Goal: Transaction & Acquisition: Purchase product/service

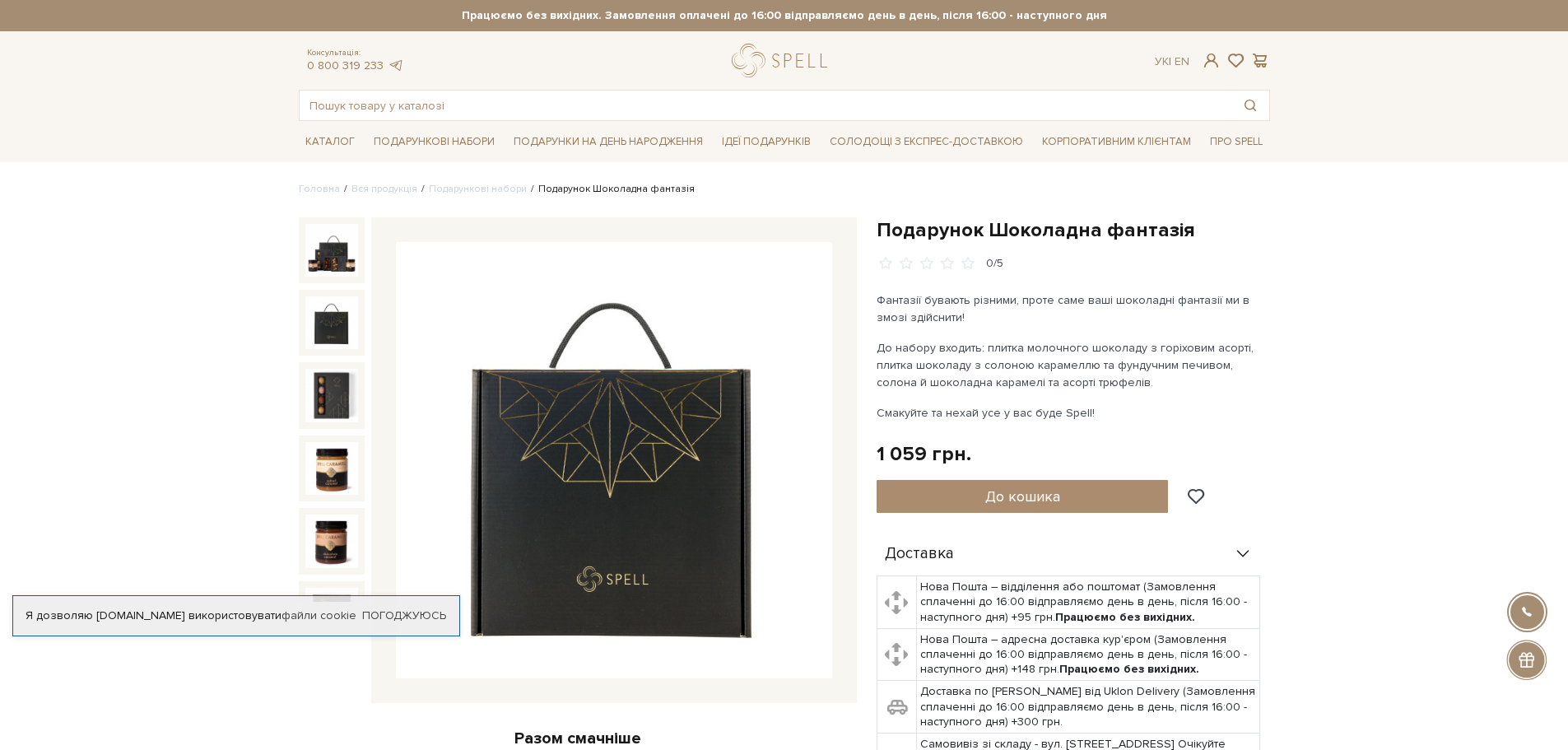
click at [321, 323] on img at bounding box center [332, 323] width 53 height 53
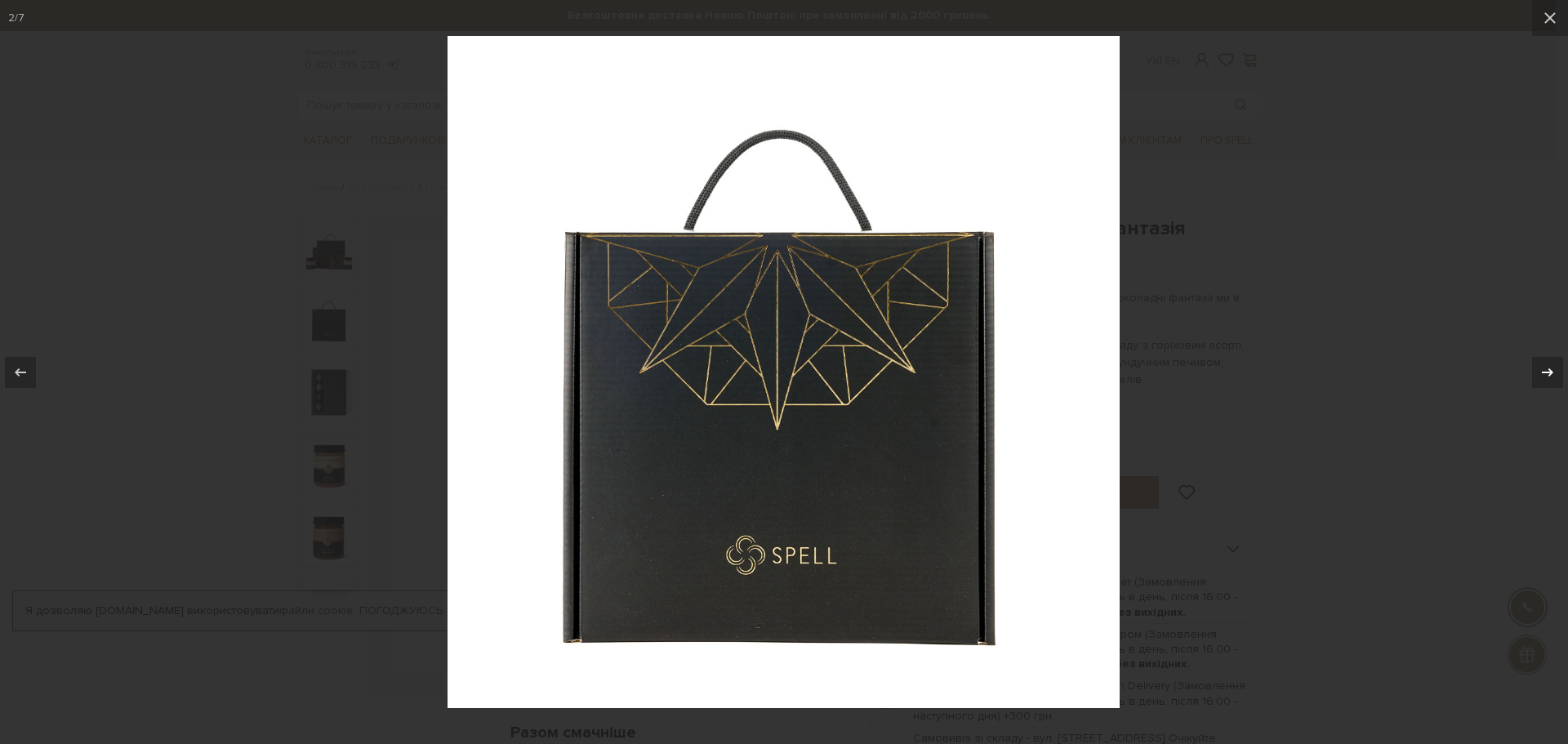
click at [1552, 373] on icon at bounding box center [1546, 372] width 20 height 20
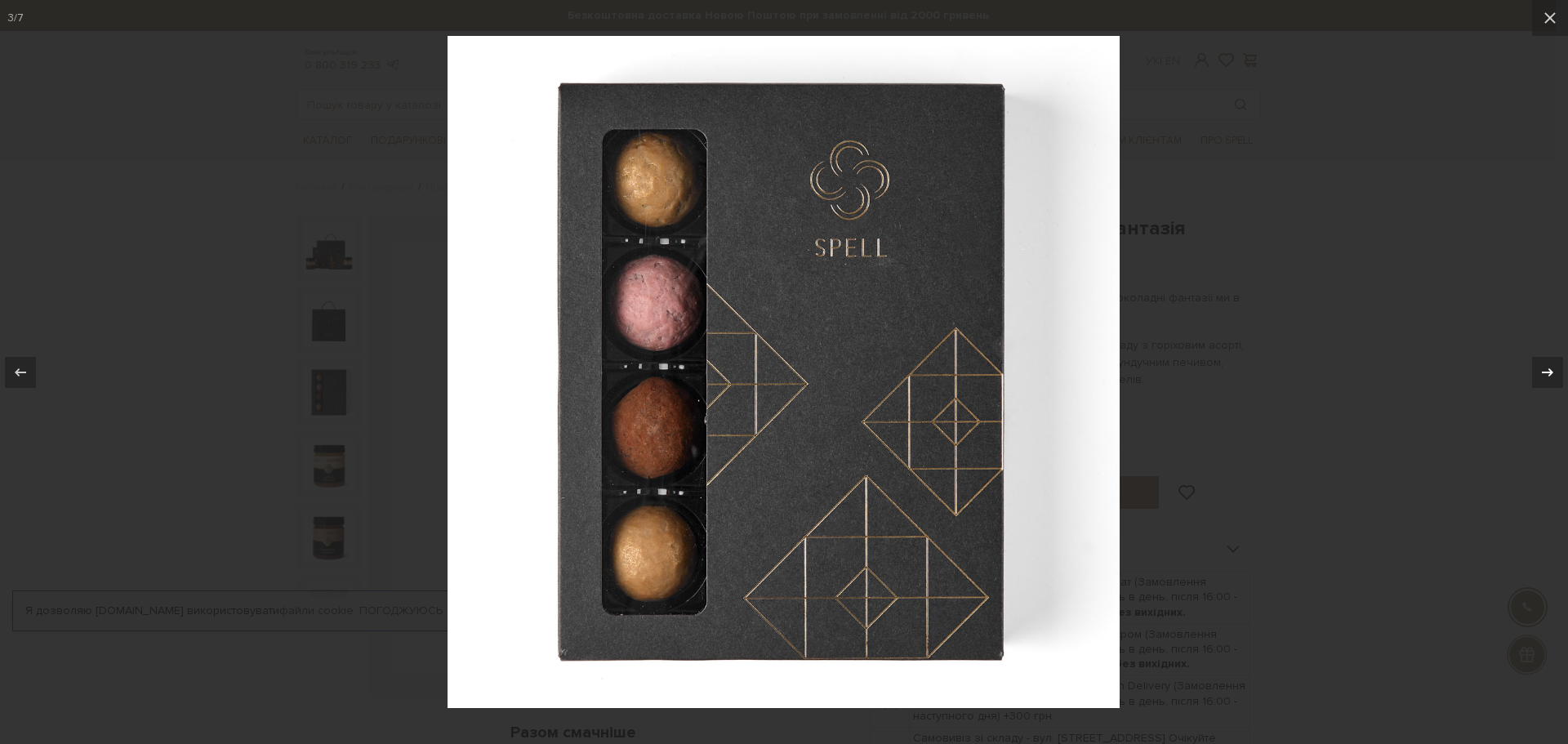
click at [1552, 373] on icon at bounding box center [1546, 372] width 20 height 20
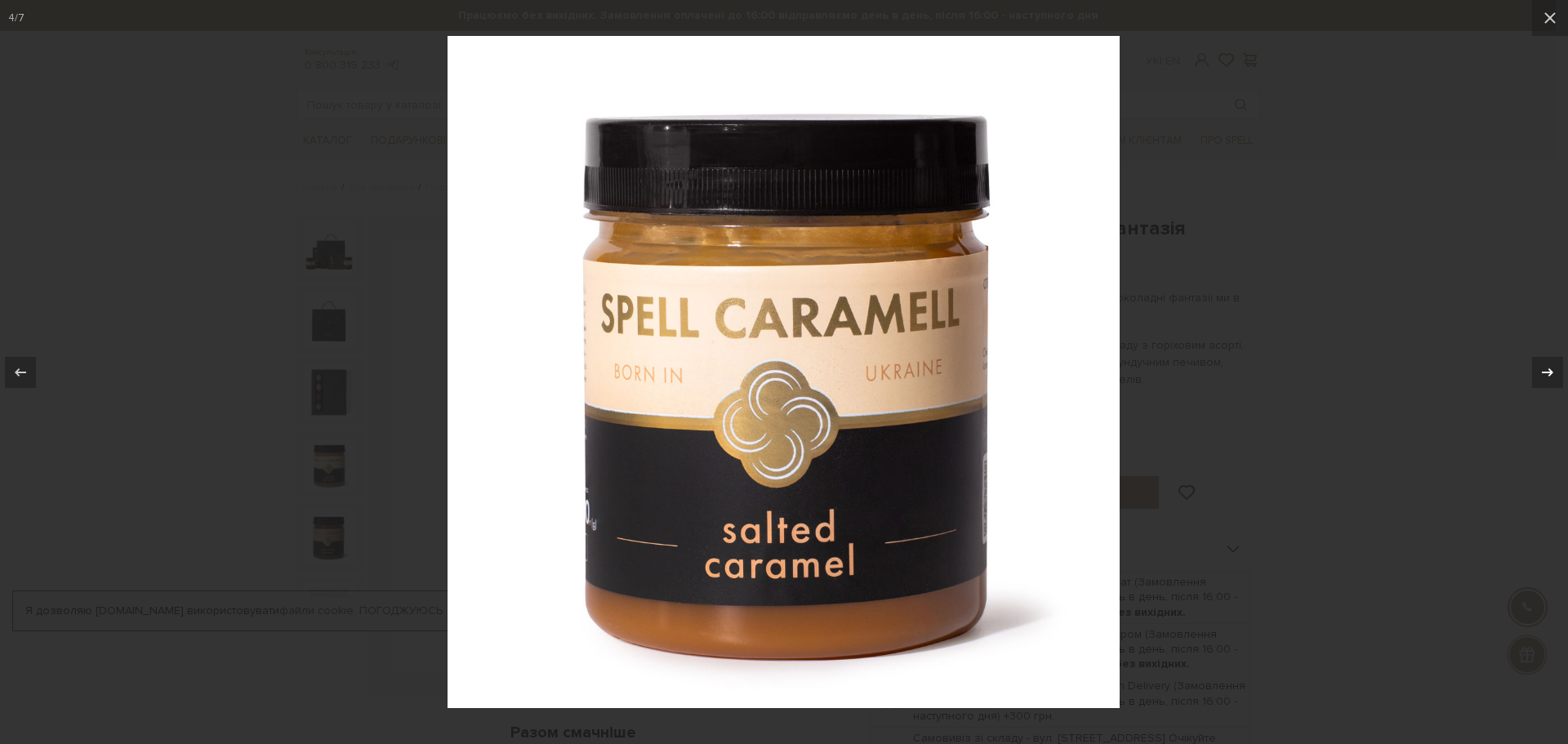
click at [1552, 373] on icon at bounding box center [1546, 372] width 20 height 20
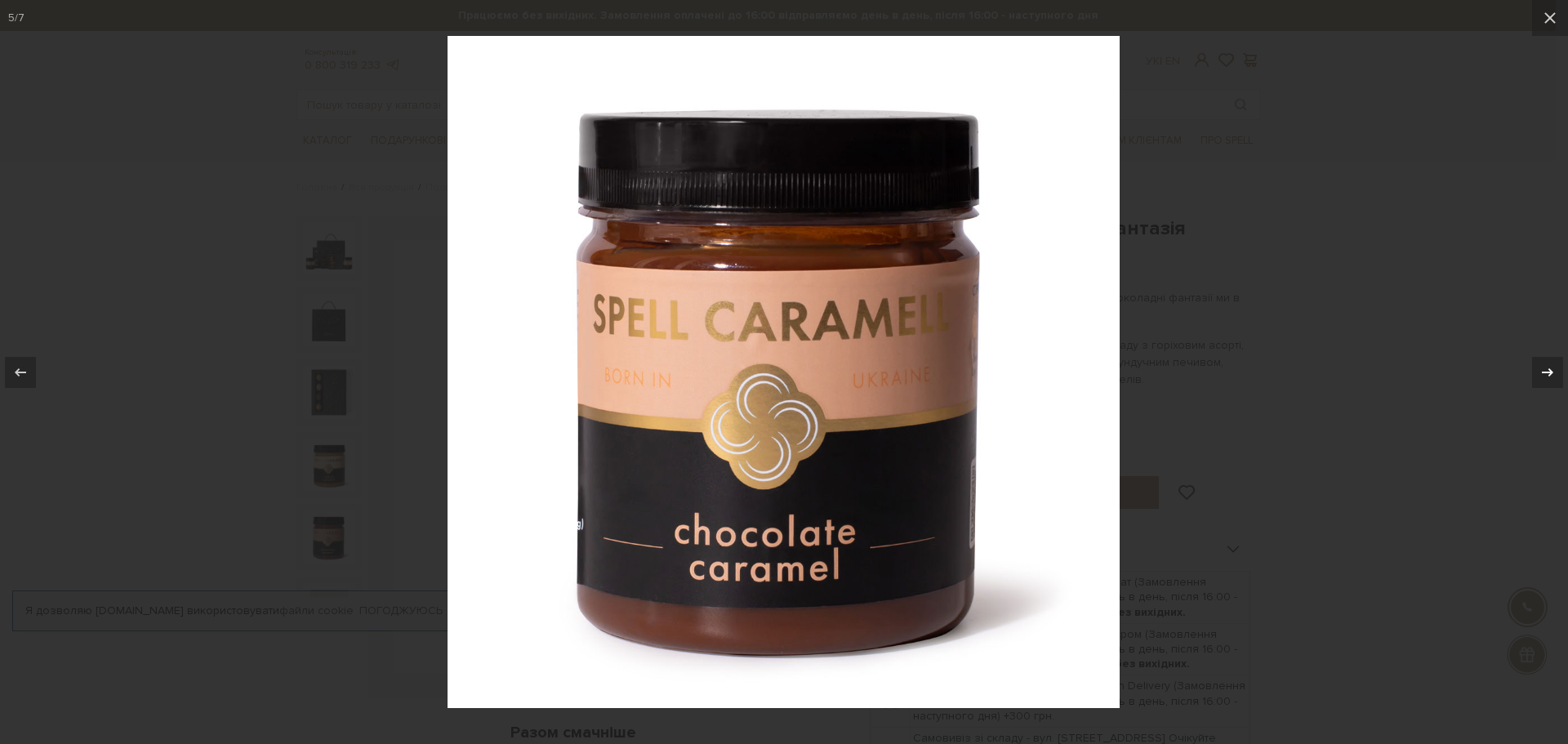
click at [1552, 373] on icon at bounding box center [1546, 372] width 20 height 20
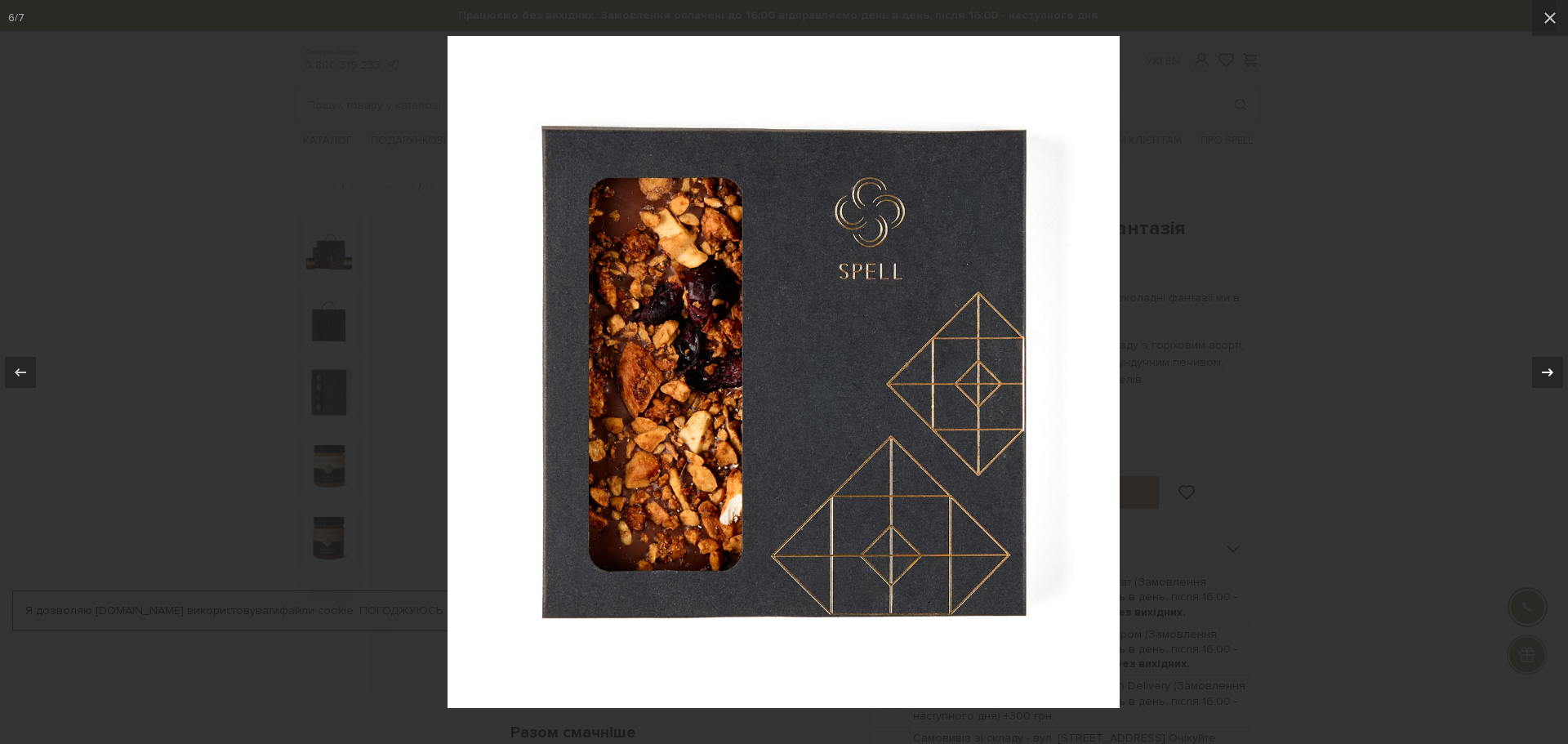
click at [1552, 373] on icon at bounding box center [1546, 372] width 20 height 20
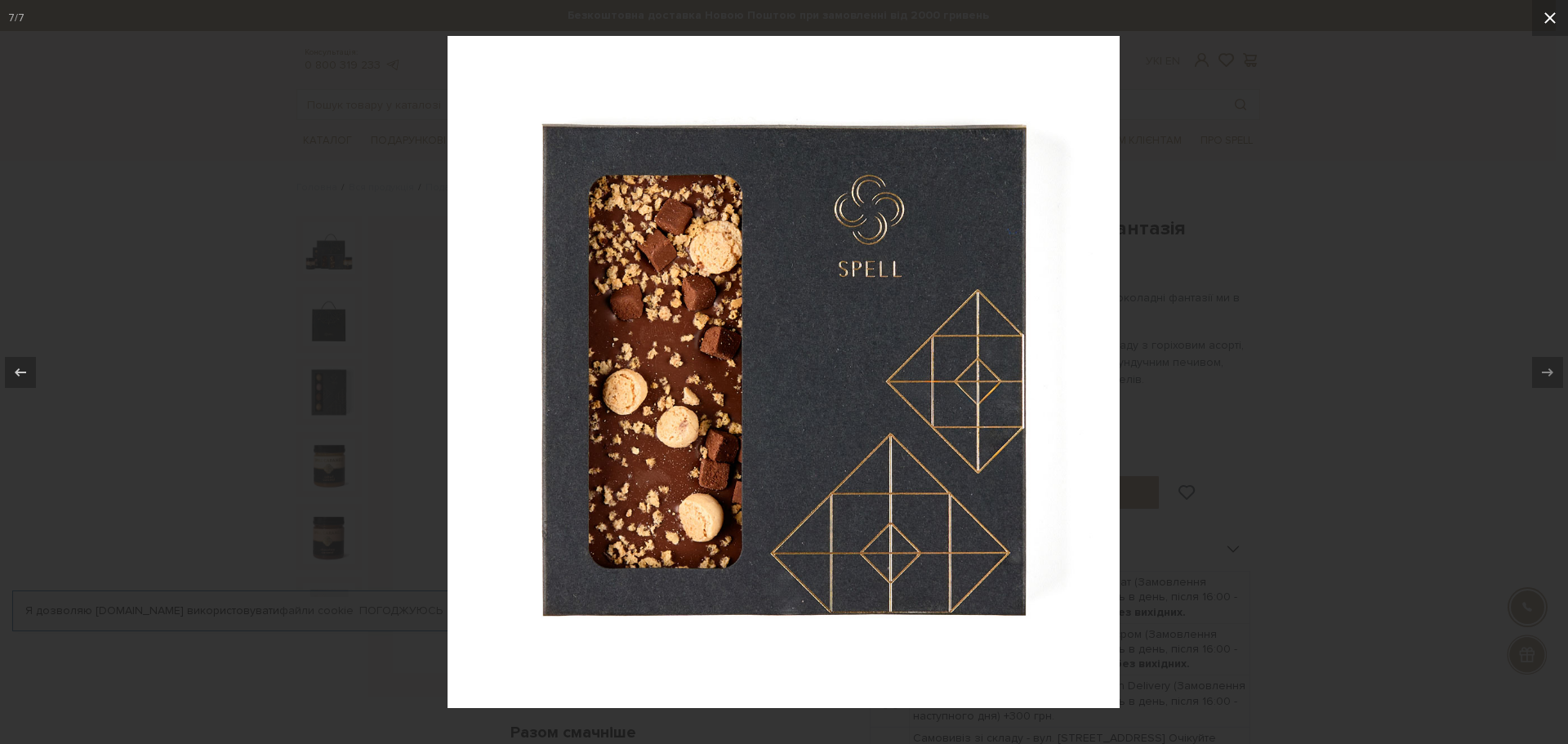
click at [1546, 17] on icon at bounding box center [1549, 18] width 20 height 20
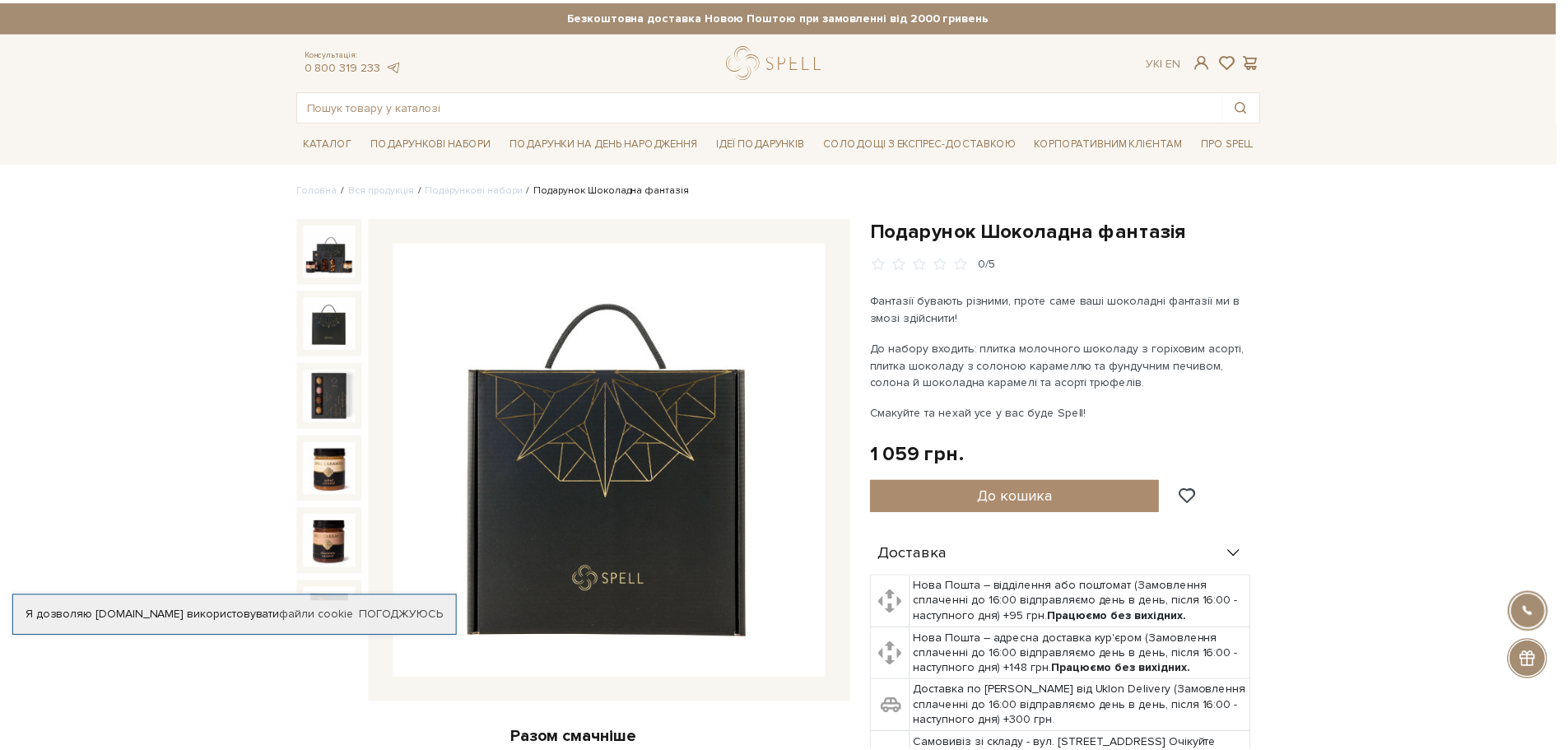
scroll to position [106, 0]
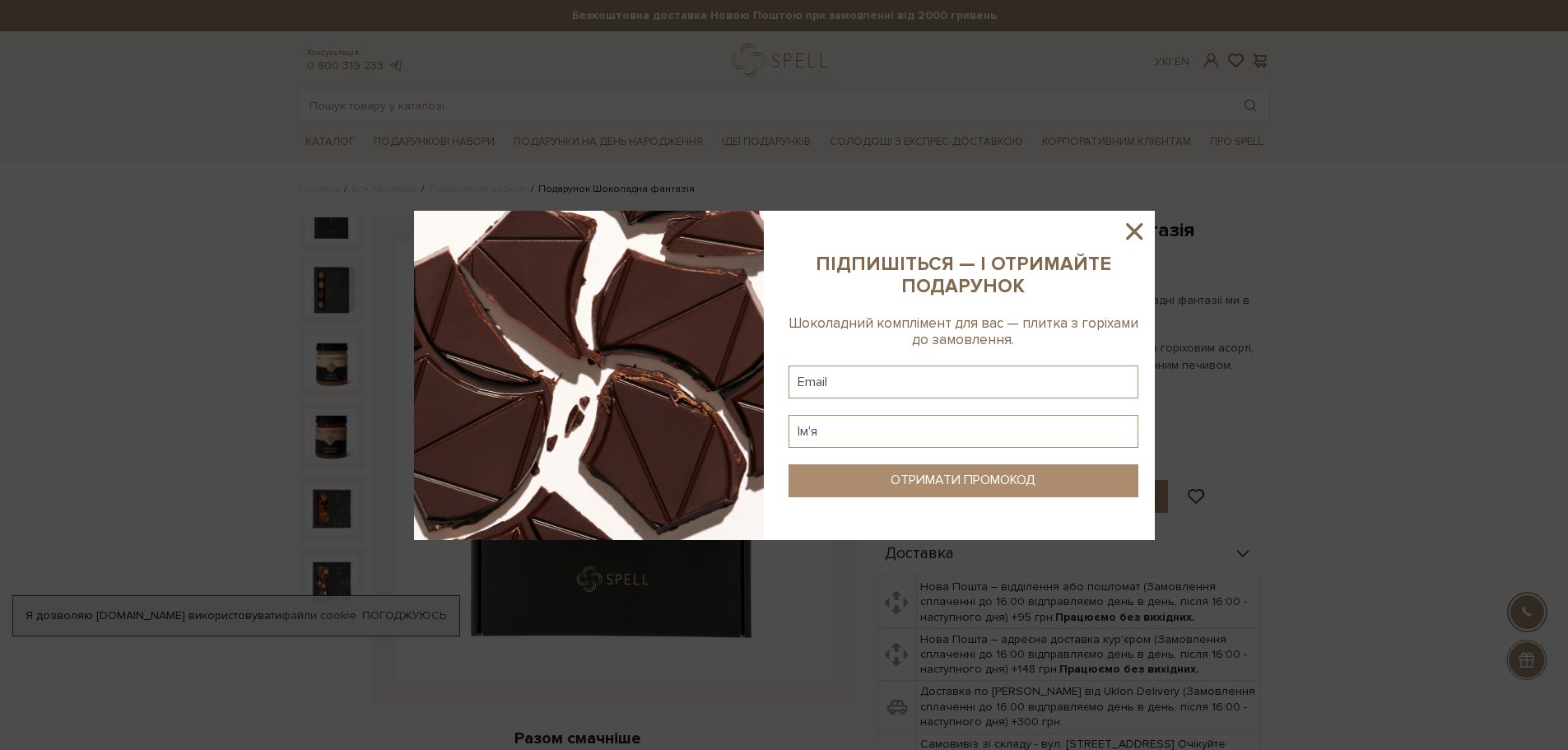
click at [1133, 229] on icon at bounding box center [1133, 230] width 16 height 16
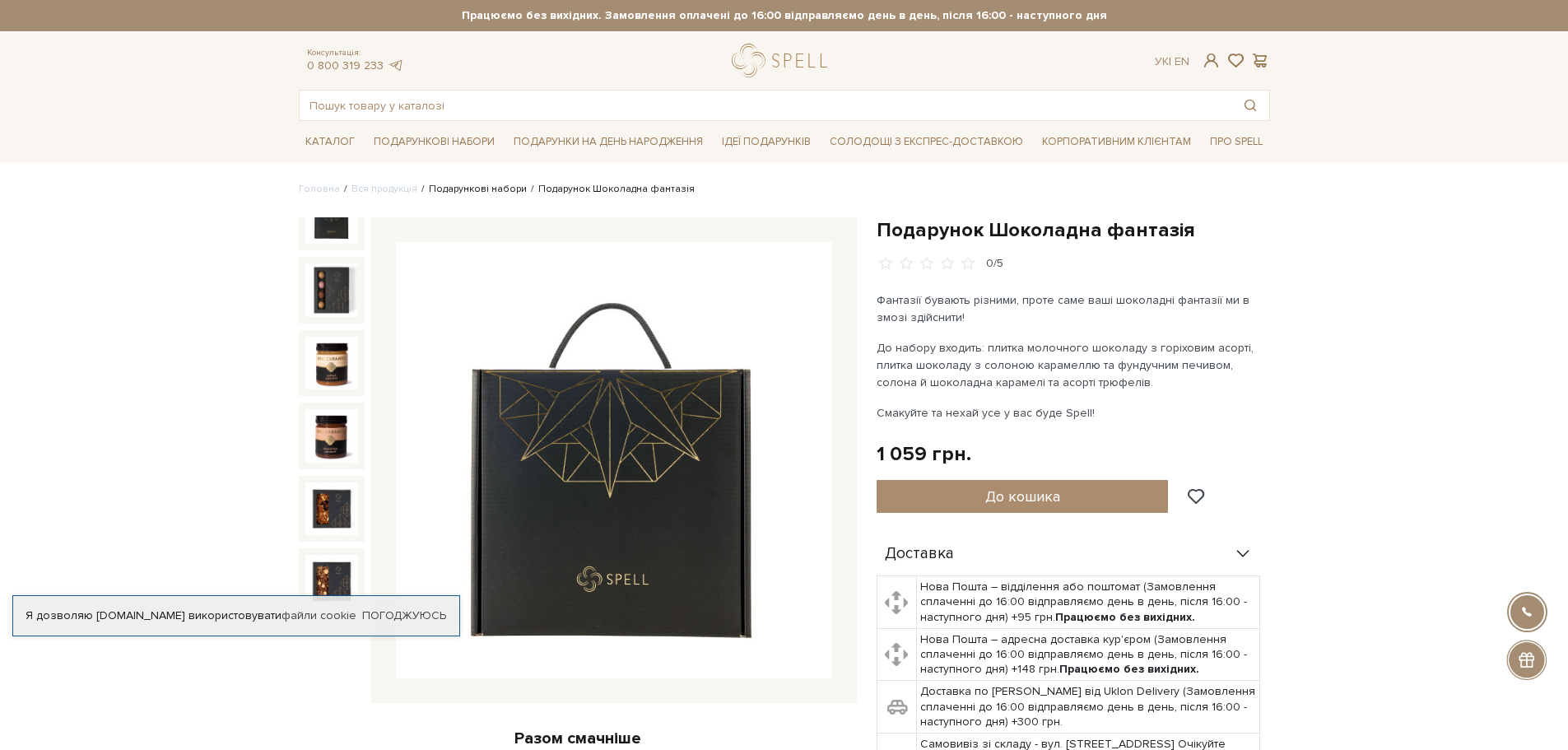
click at [474, 186] on link "Подарункові набори" at bounding box center [478, 188] width 98 height 12
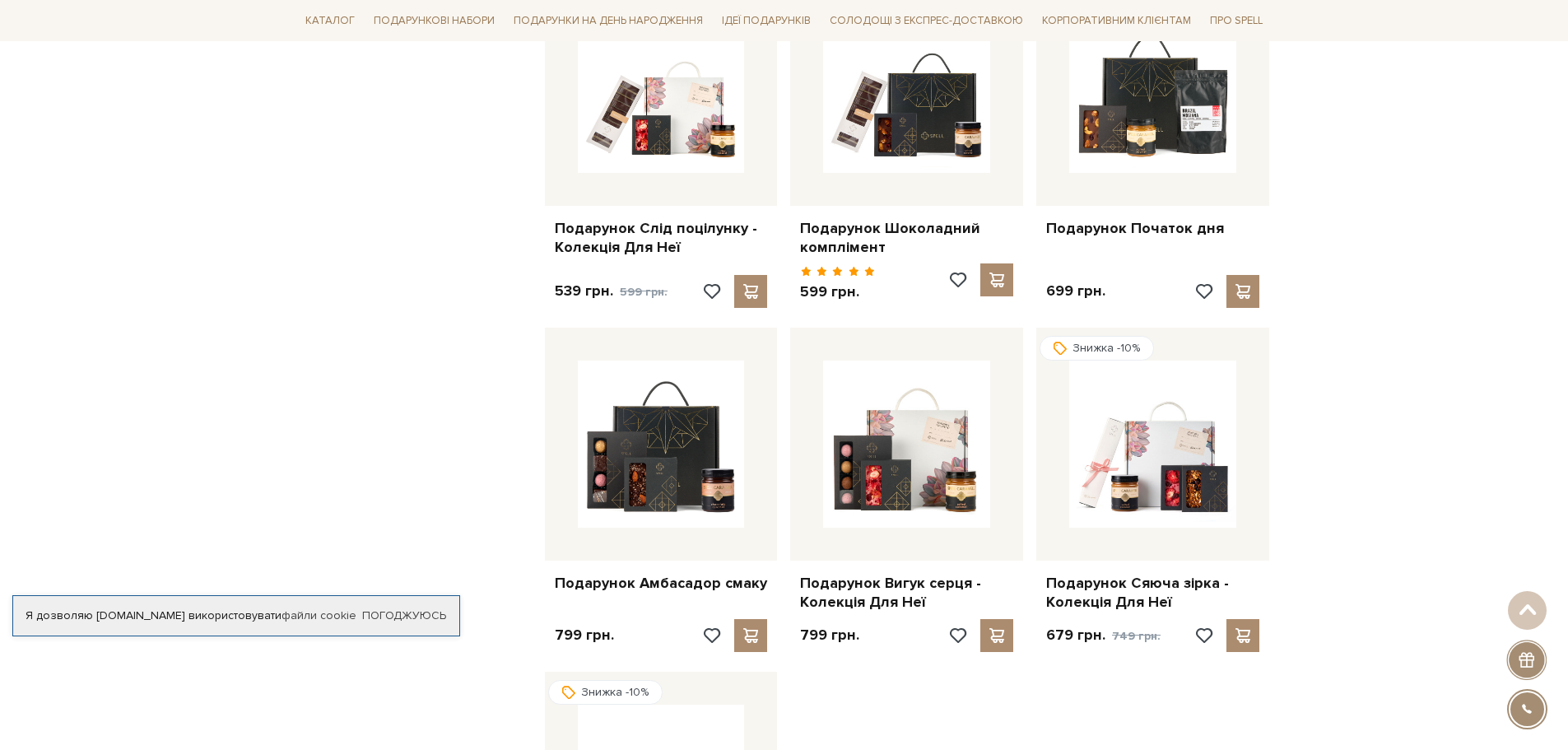
scroll to position [1399, 0]
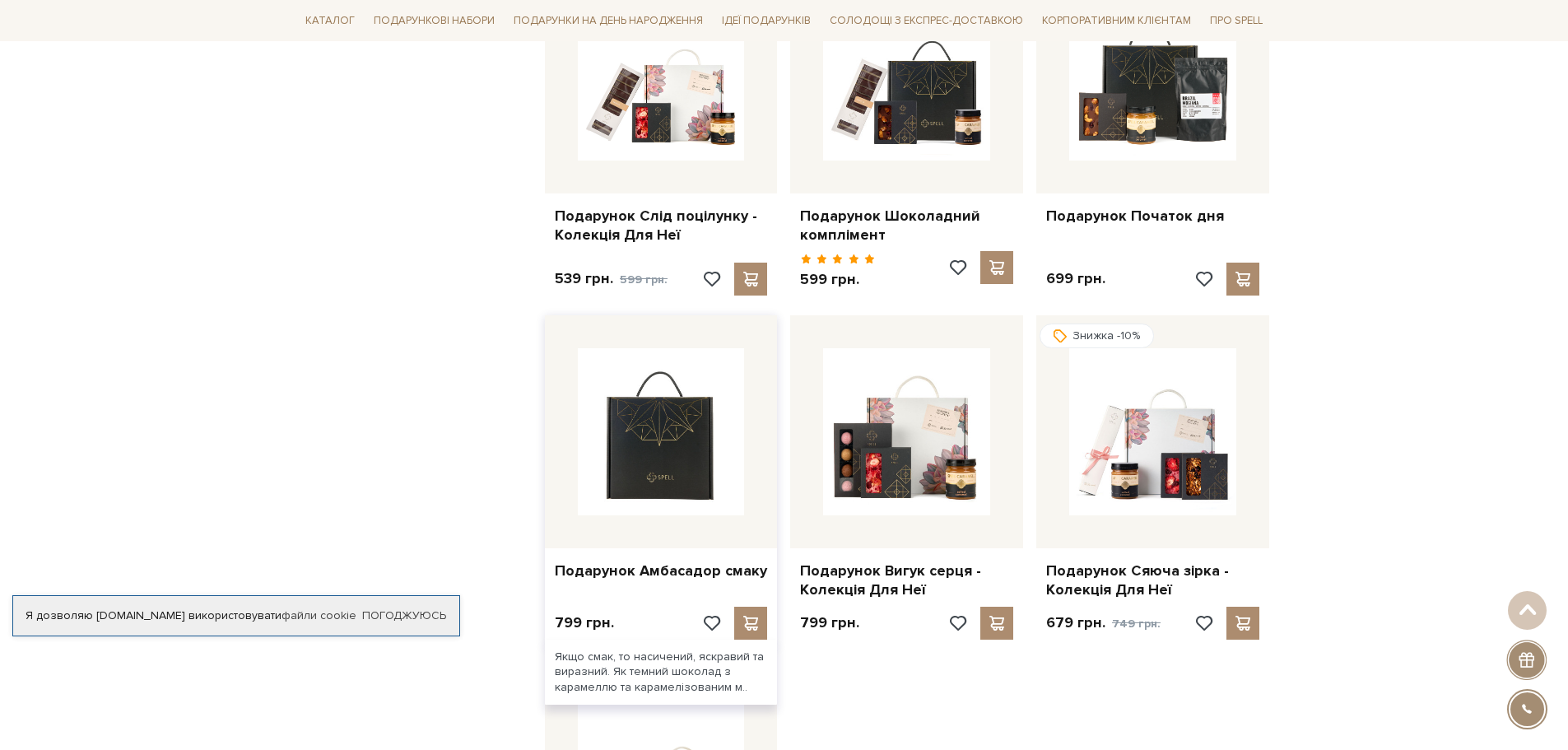
click at [644, 423] on img at bounding box center [661, 431] width 167 height 167
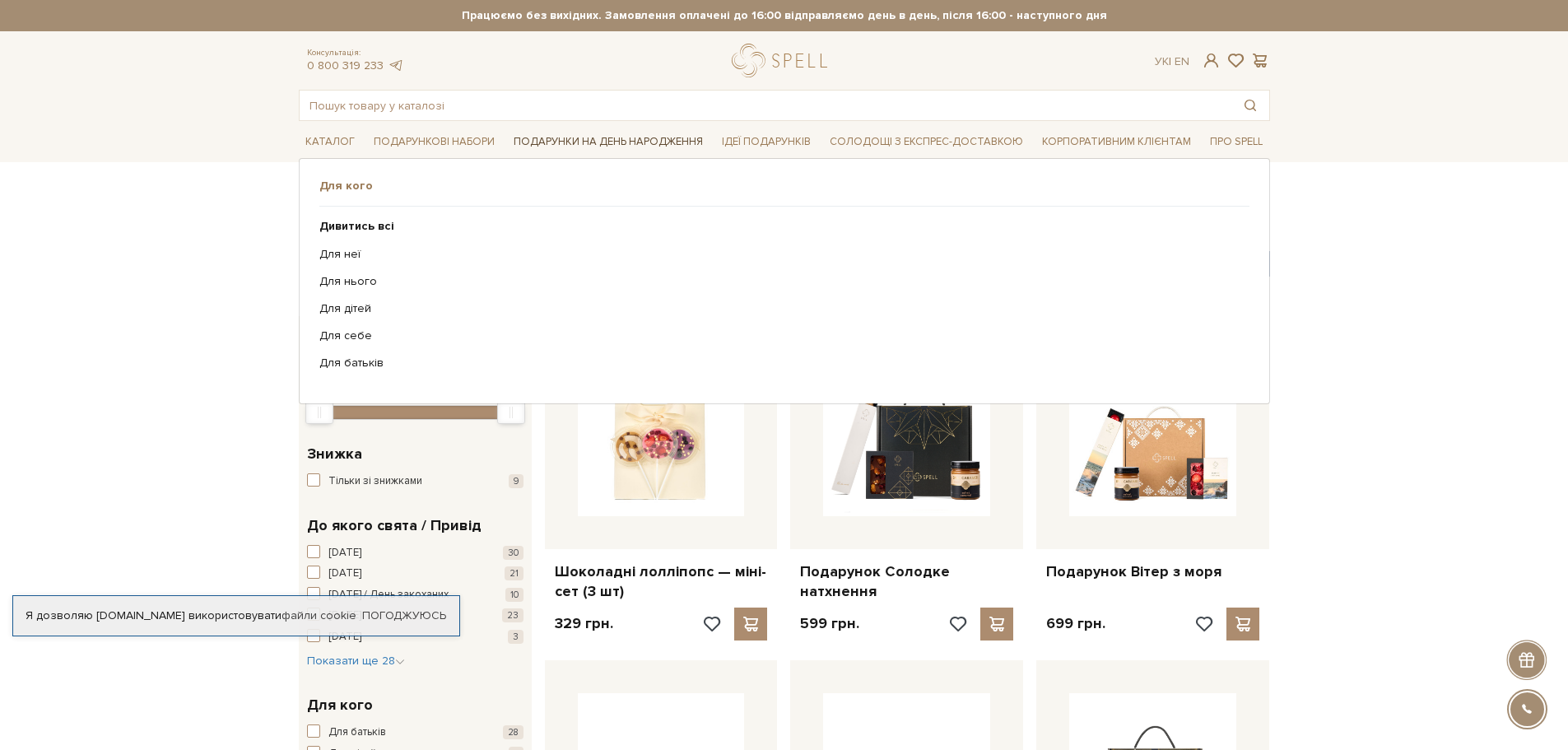
click at [646, 137] on link "Подарунки на День народження" at bounding box center [608, 142] width 202 height 26
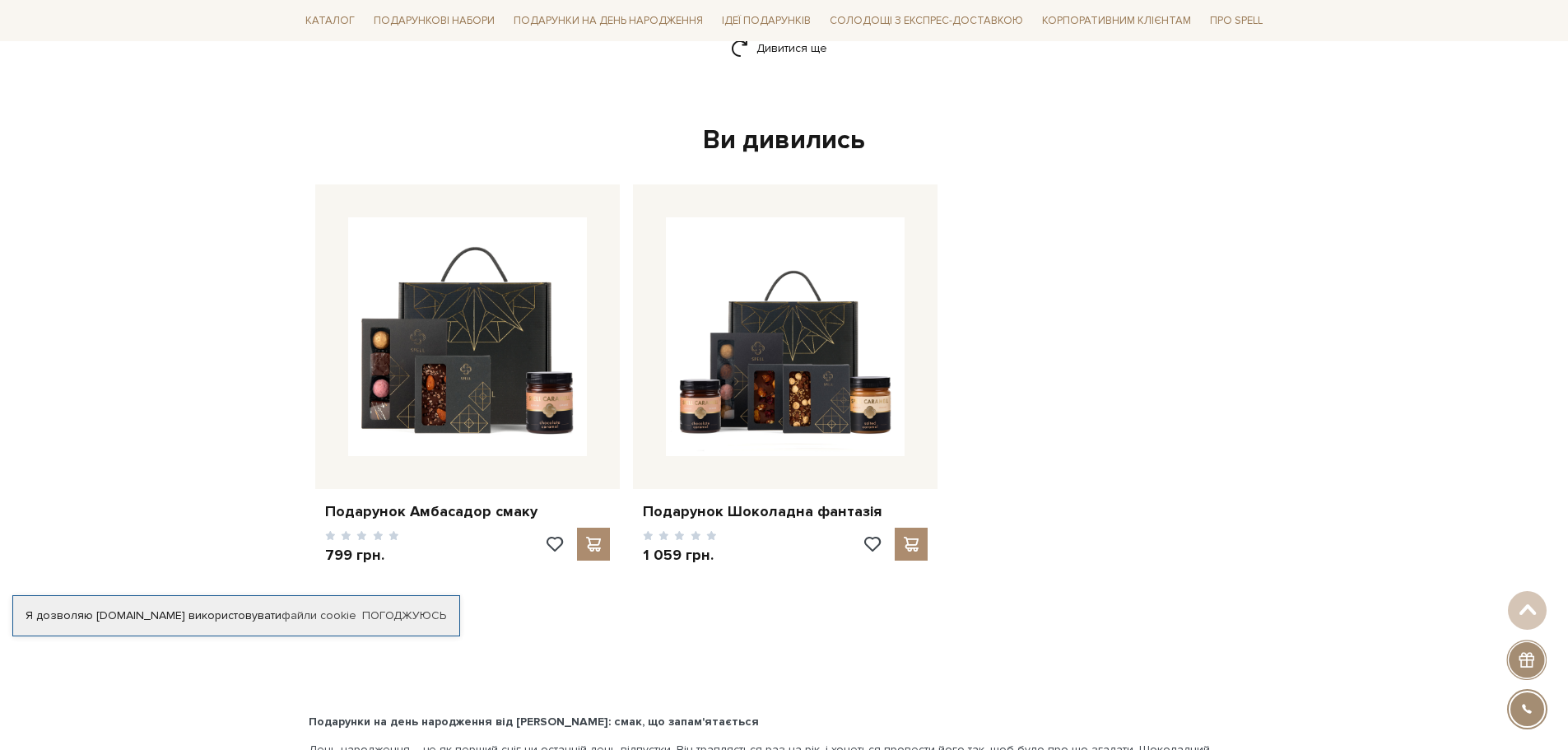
scroll to position [2551, 0]
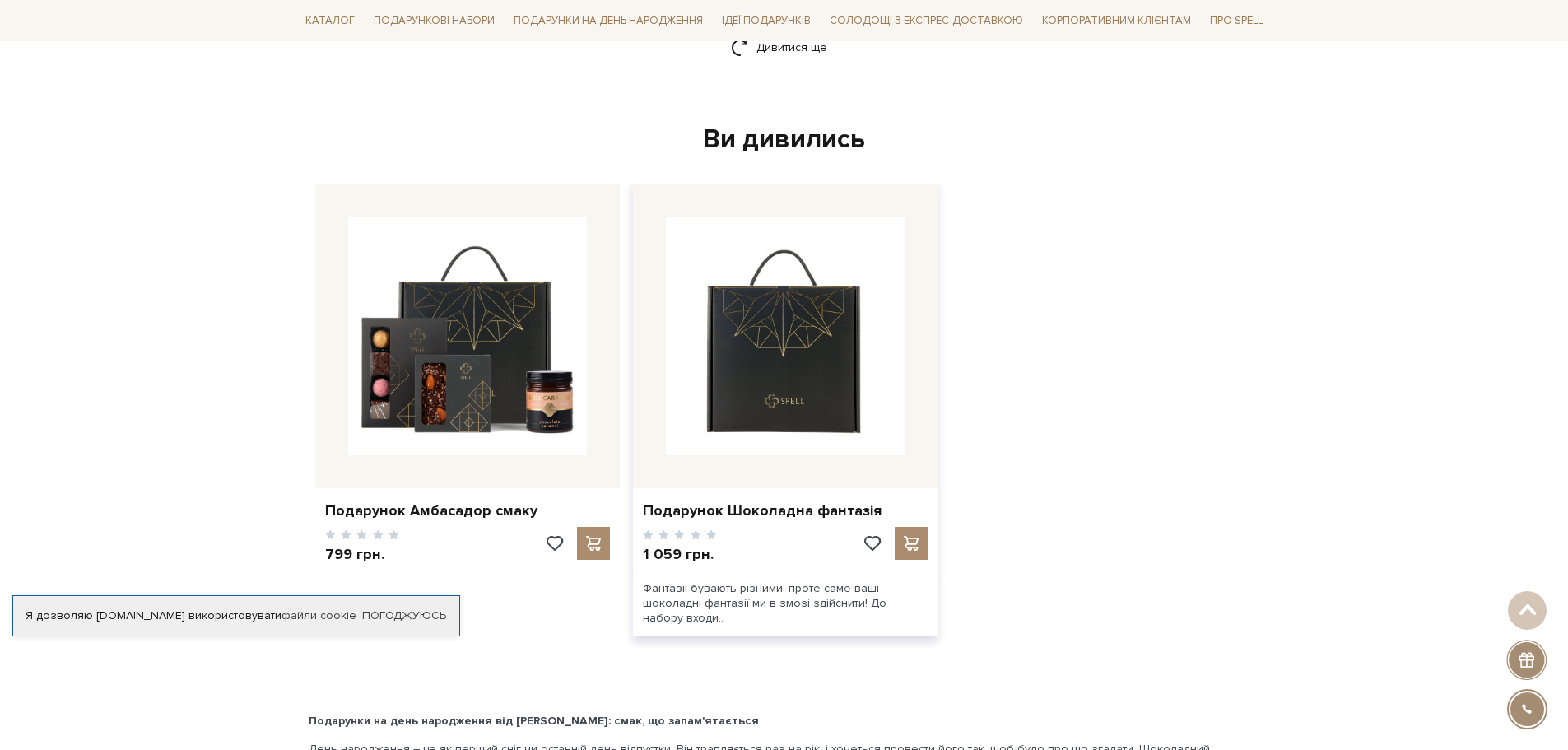
click at [793, 343] on img at bounding box center [785, 335] width 239 height 239
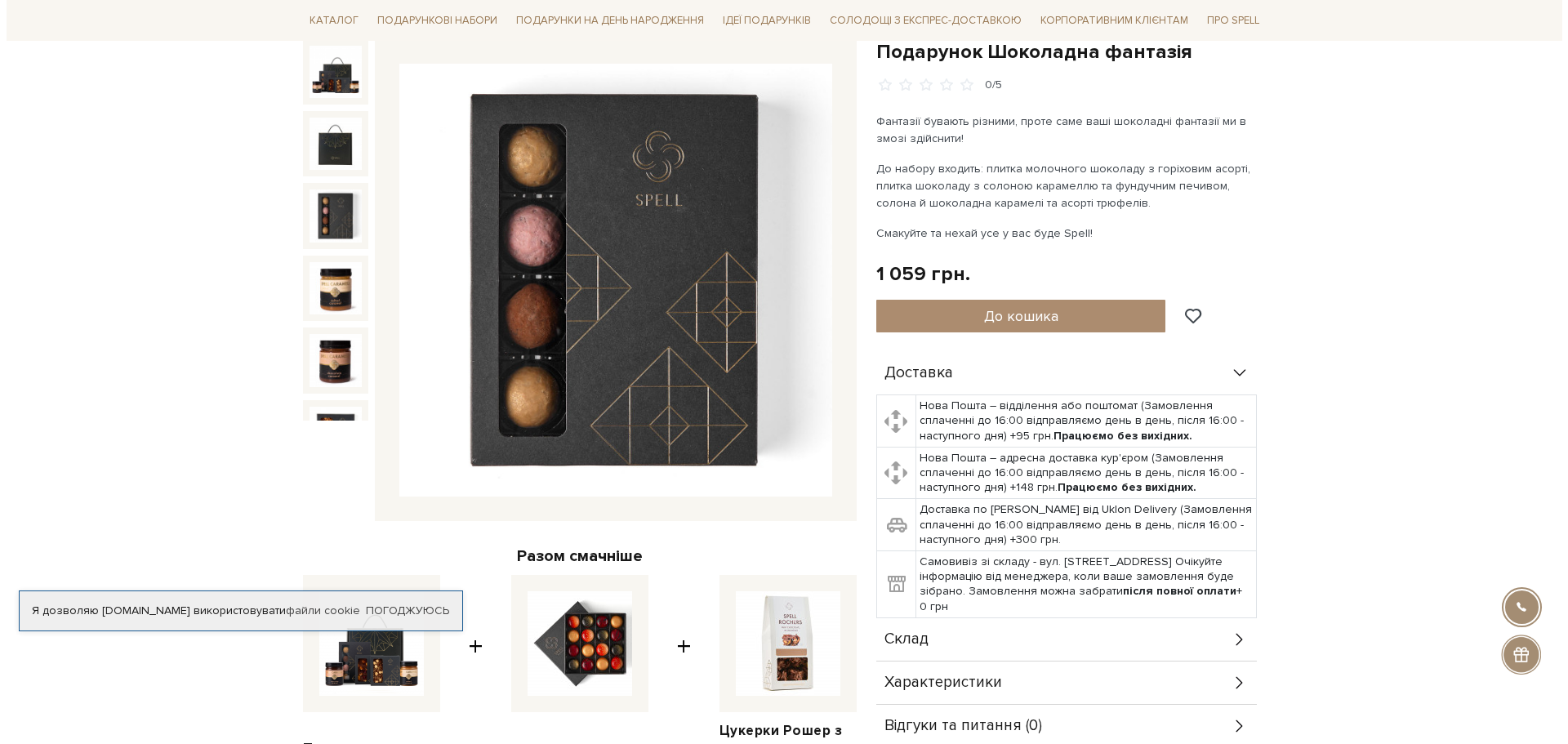
scroll to position [82, 0]
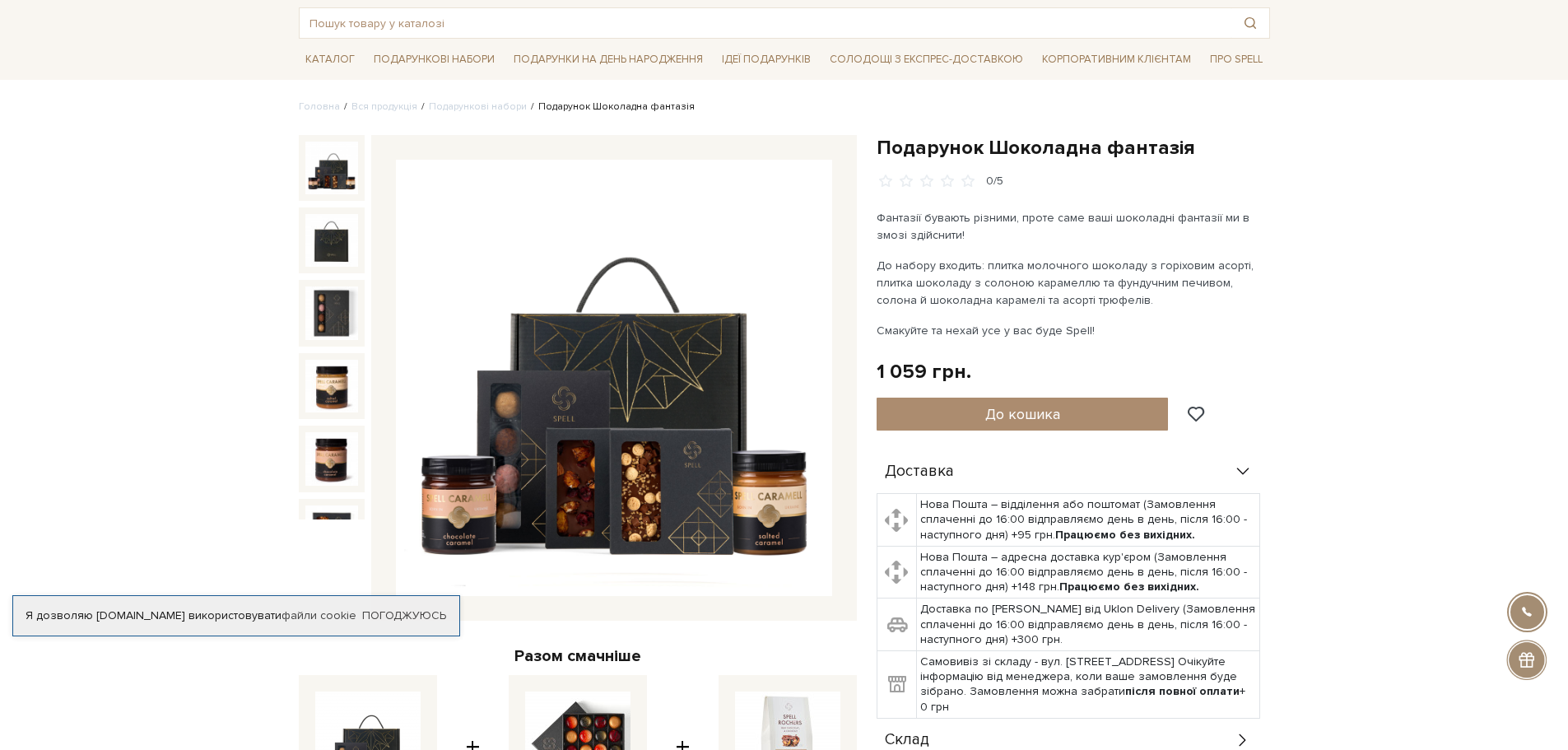
click at [360, 162] on div at bounding box center [332, 168] width 66 height 66
click at [348, 165] on img at bounding box center [332, 168] width 53 height 53
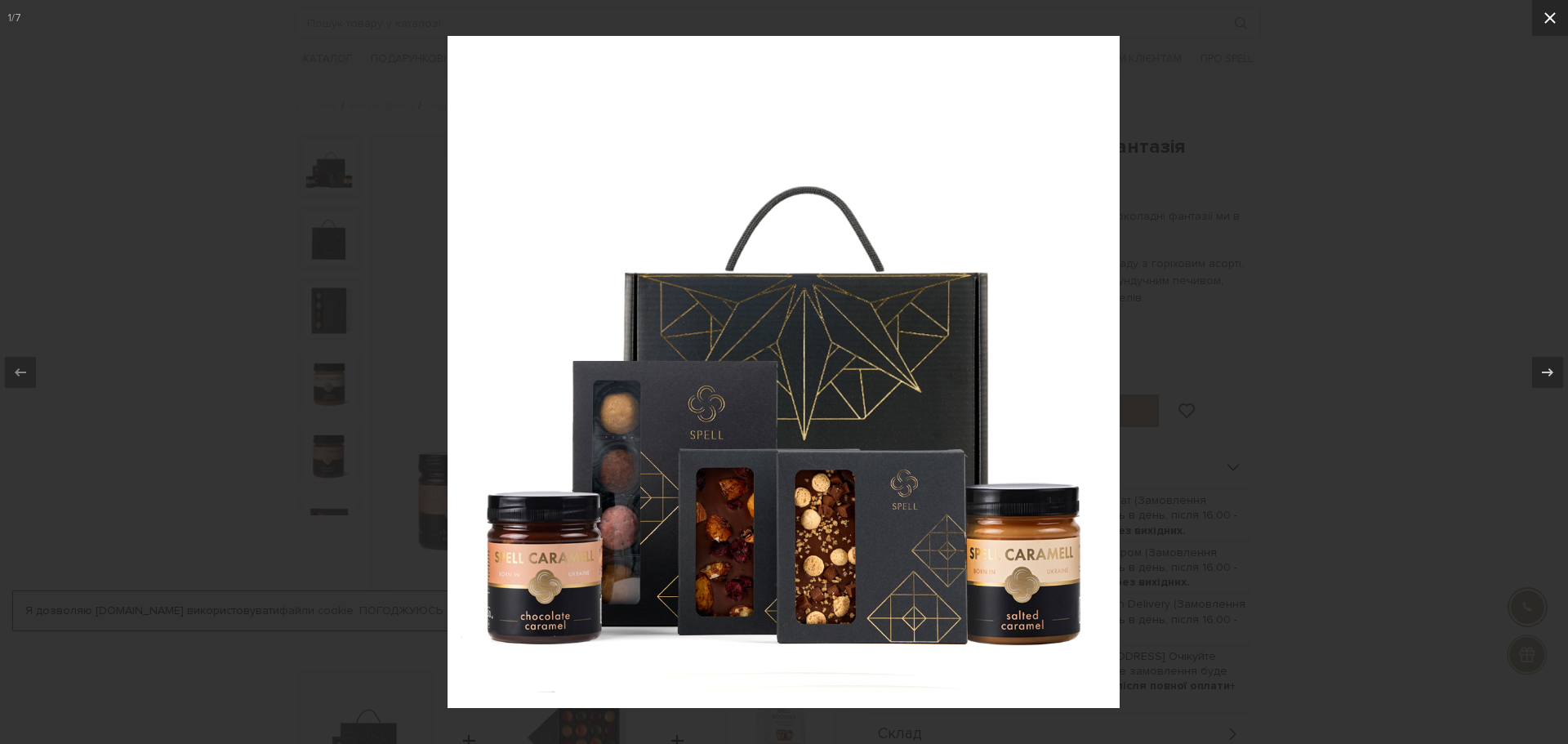
click at [1550, 9] on icon at bounding box center [1549, 18] width 20 height 20
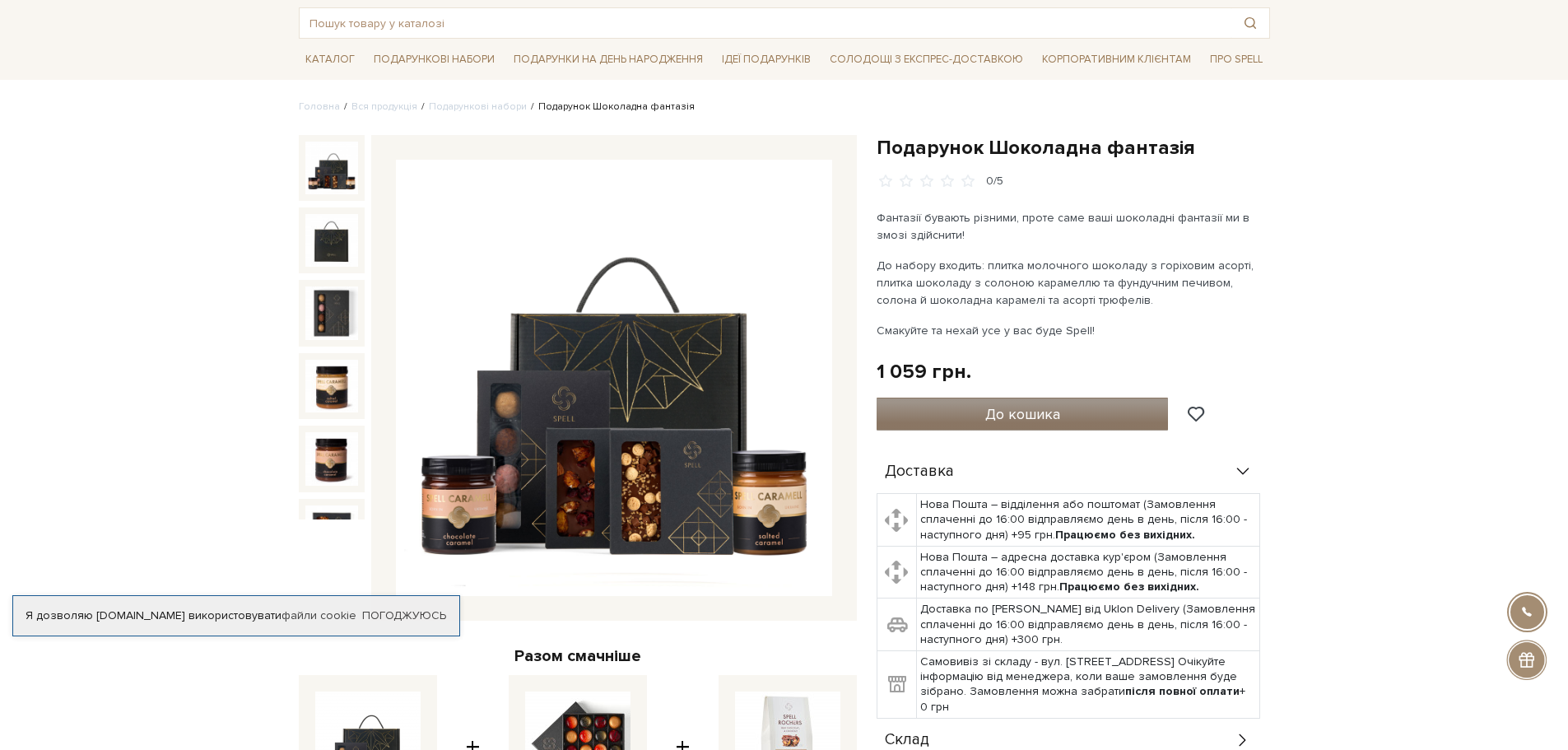
click at [1002, 413] on span "До кошика" at bounding box center [1022, 414] width 75 height 18
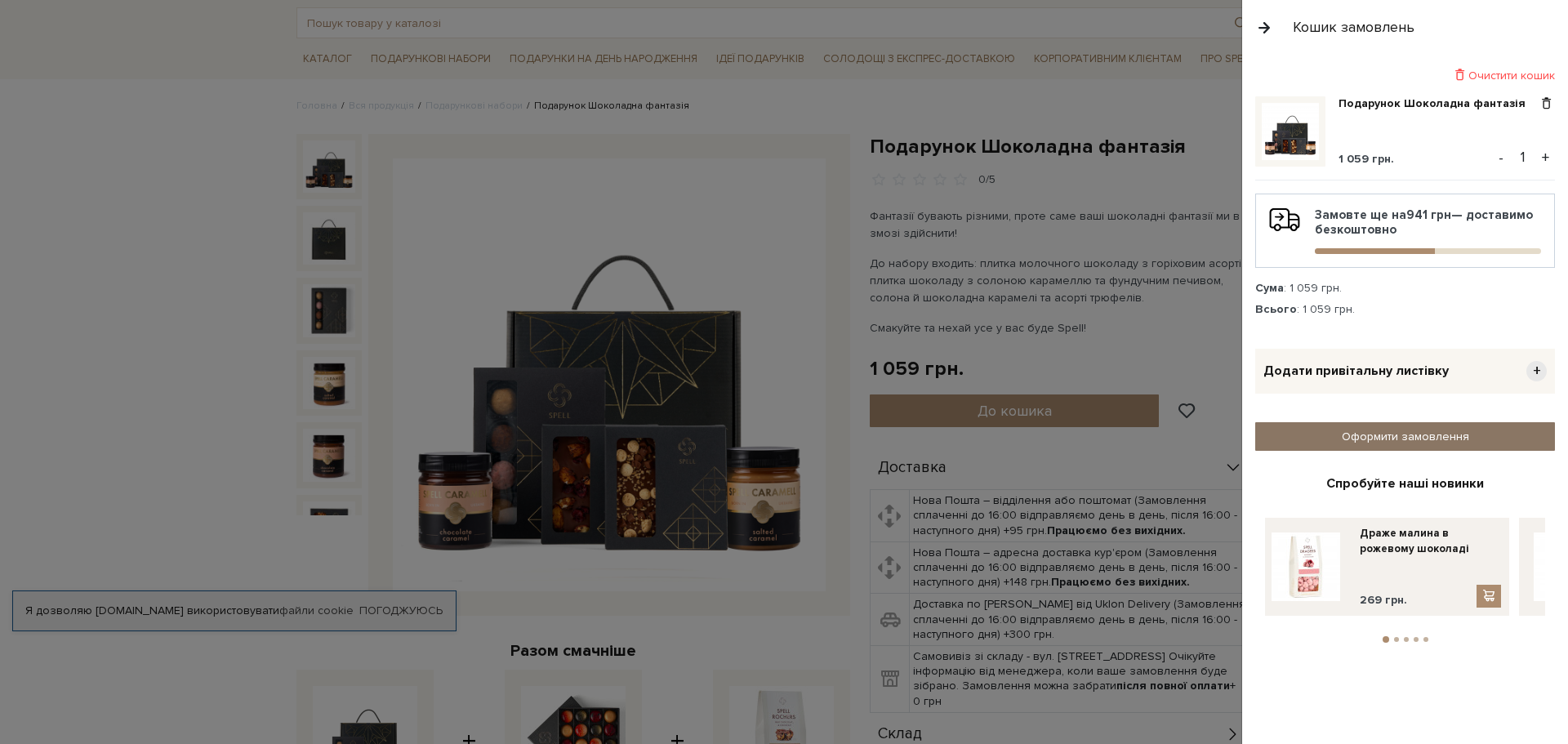
click at [1391, 432] on link "Оформити замовлення" at bounding box center [1405, 436] width 300 height 28
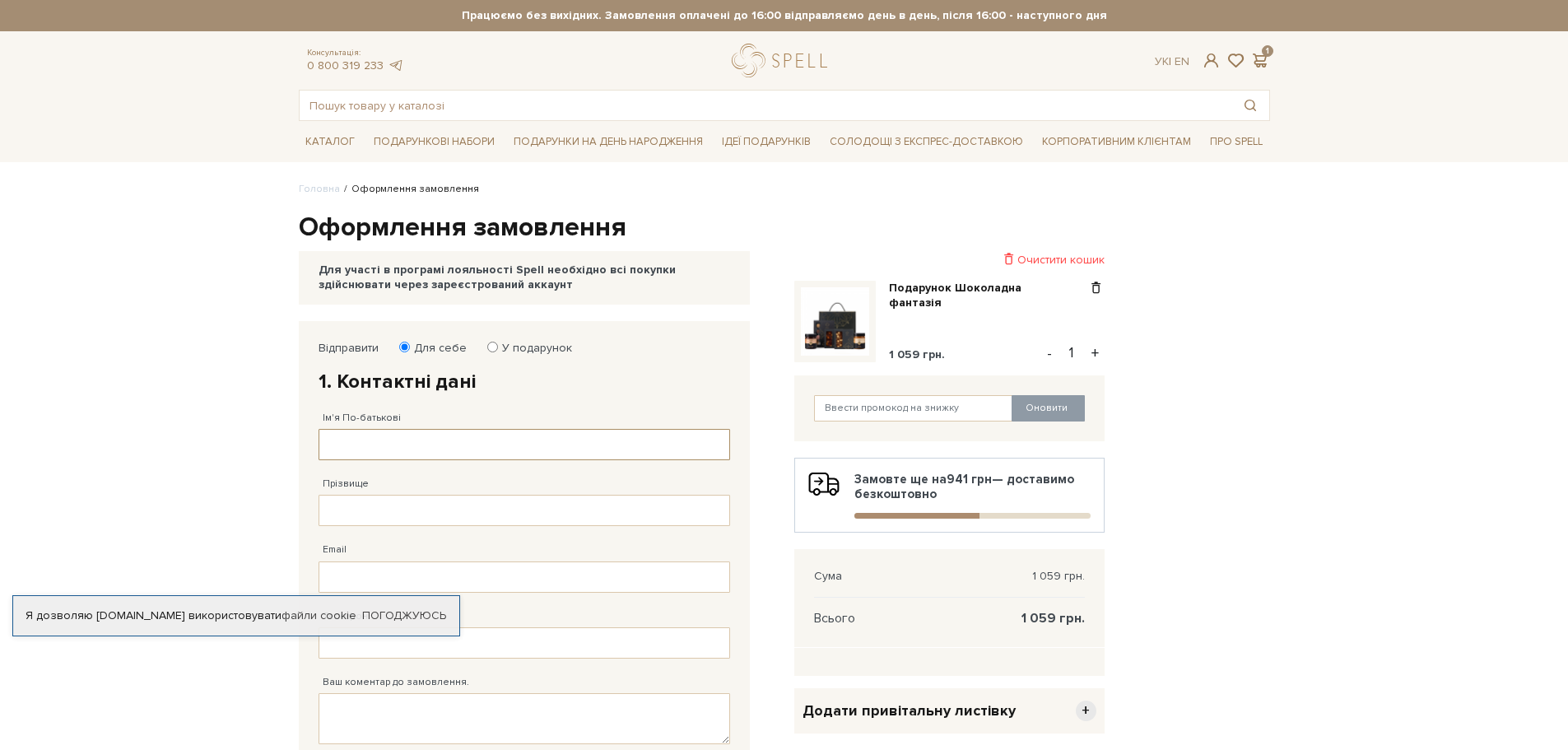
click at [380, 450] on input "Ім'я По-батькові" at bounding box center [524, 444] width 412 height 31
type input "Назар"
type input "Стецик"
type input "nazar.stetcyk@gmail.com"
type input "38 (067) 334 81 44"
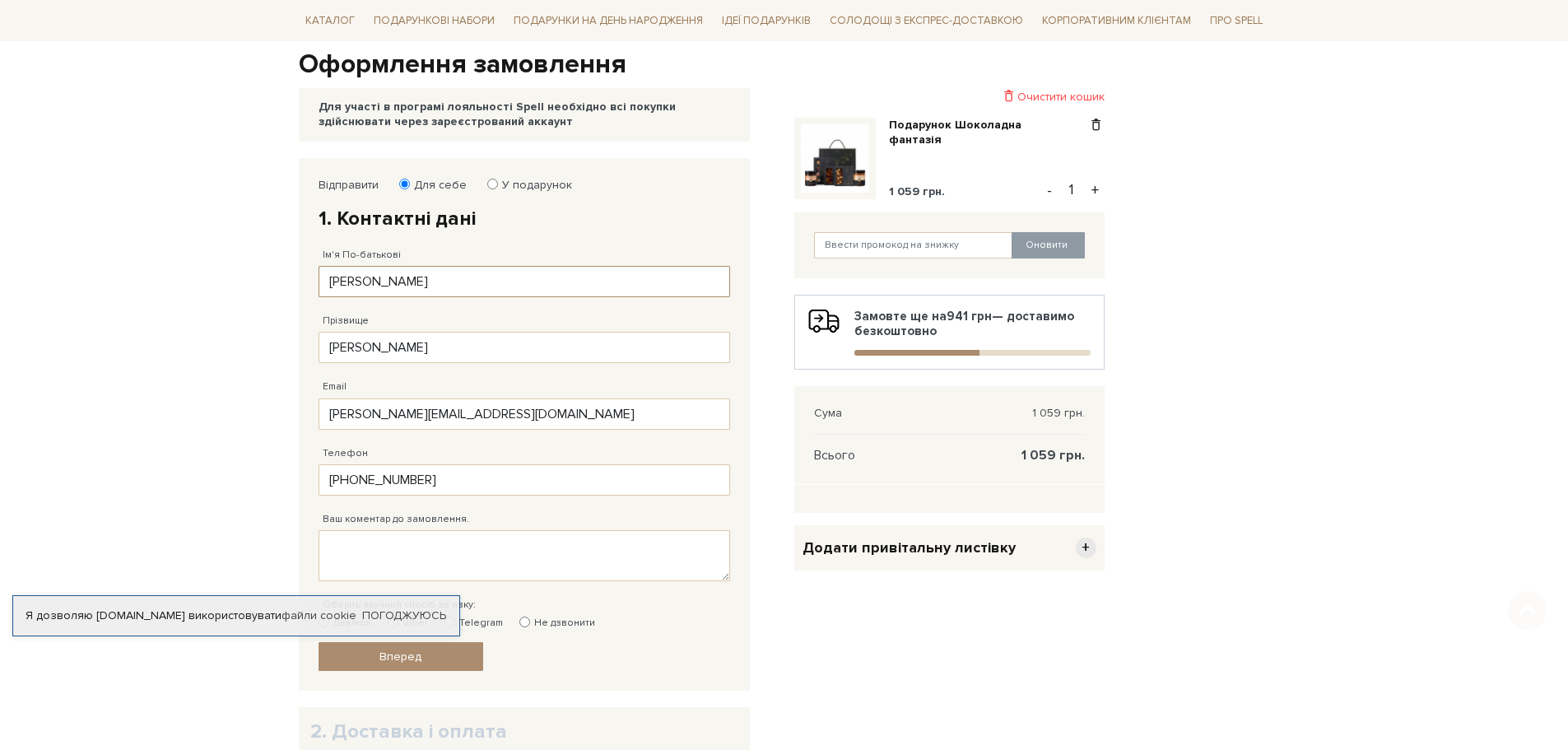
type input "38 (067) 334 81 44"
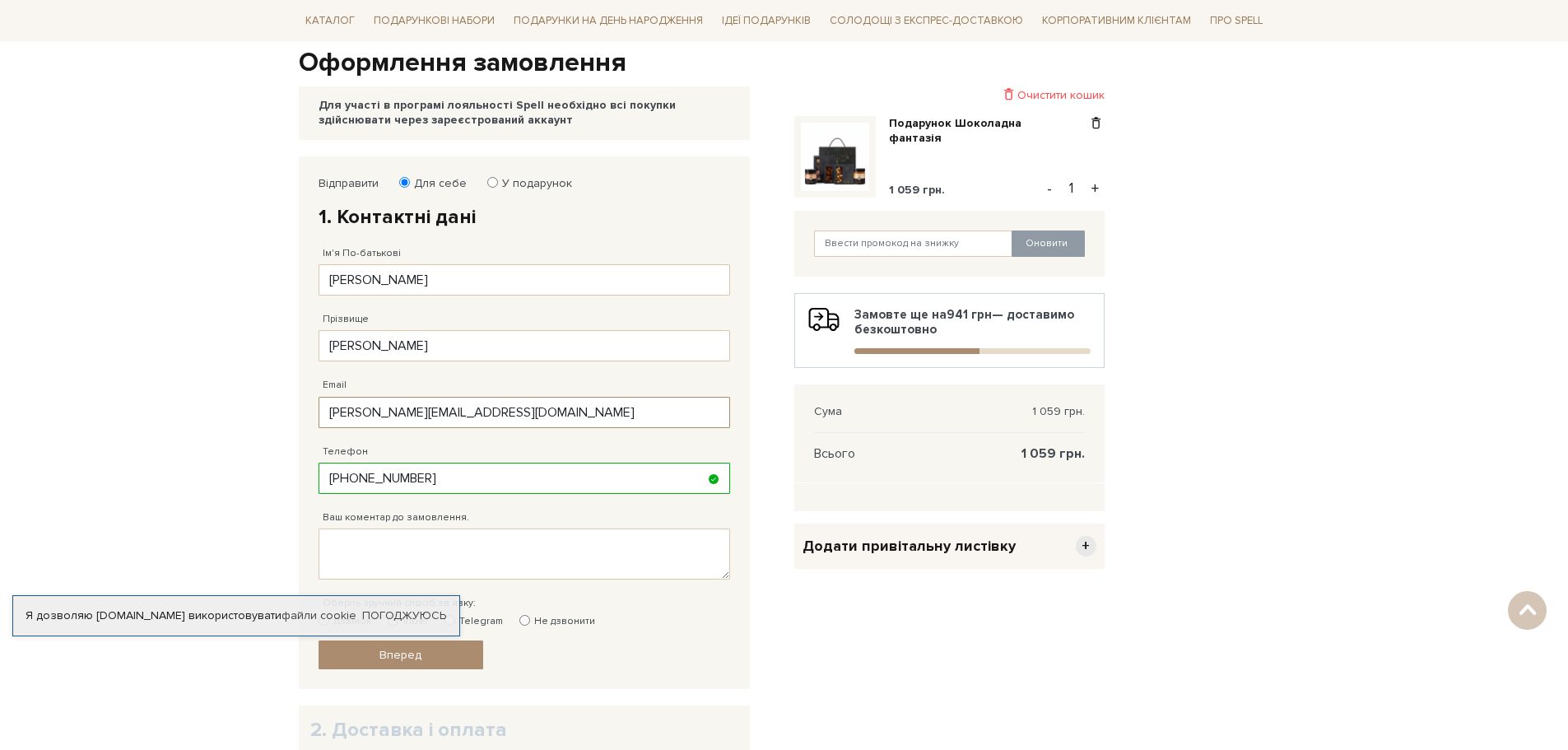
drag, startPoint x: 524, startPoint y: 417, endPoint x: 233, endPoint y: 415, distance: 291.0
click at [233, 415] on body "Подарункові набори SALE Корпоративним клієнтам Доставка і оплата Консультація: …" at bounding box center [784, 450] width 1568 height 1229
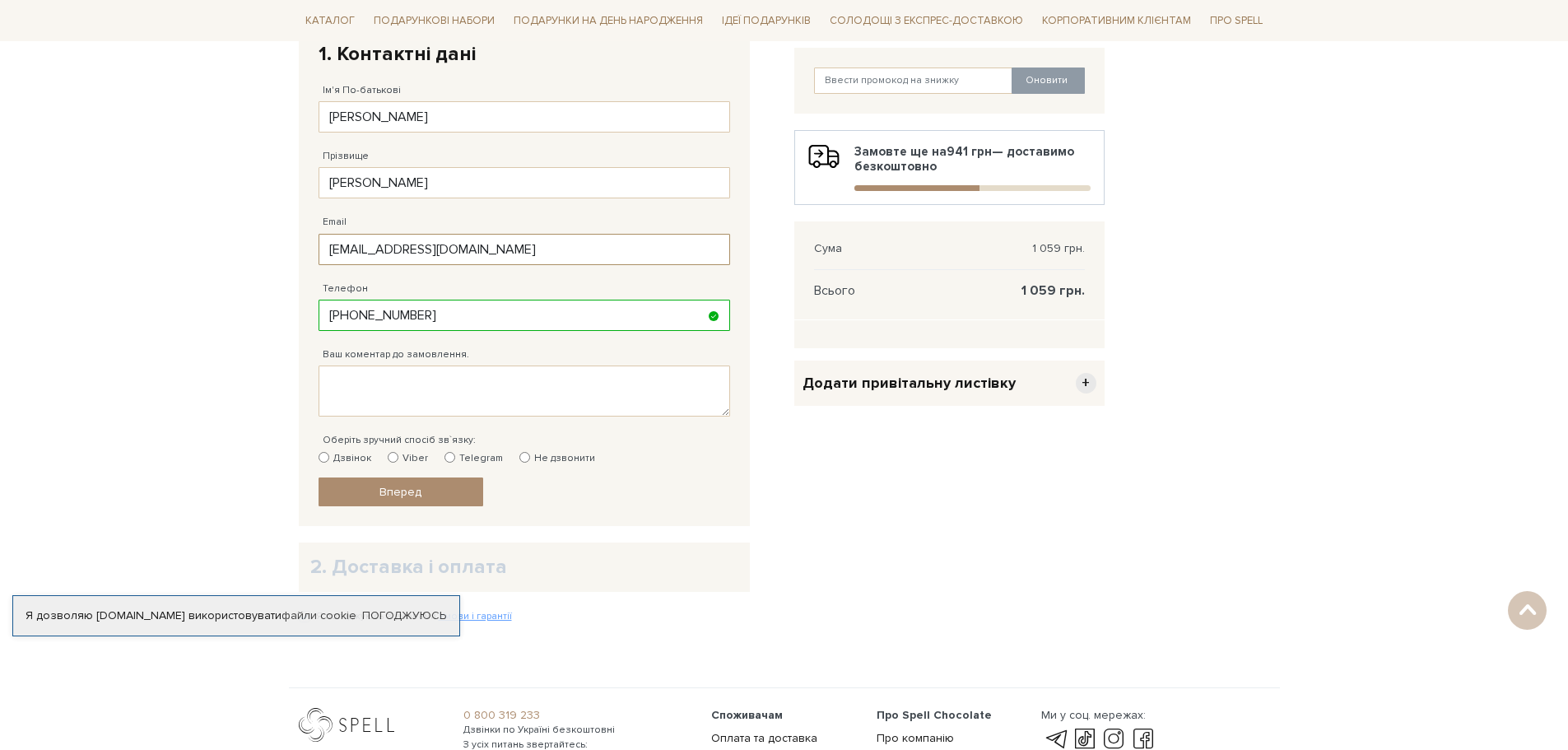
scroll to position [329, 0]
type input "nazar_stetsik@ukr.net"
click at [446, 457] on input "Telegram" at bounding box center [449, 455] width 10 height 10
radio input "true"
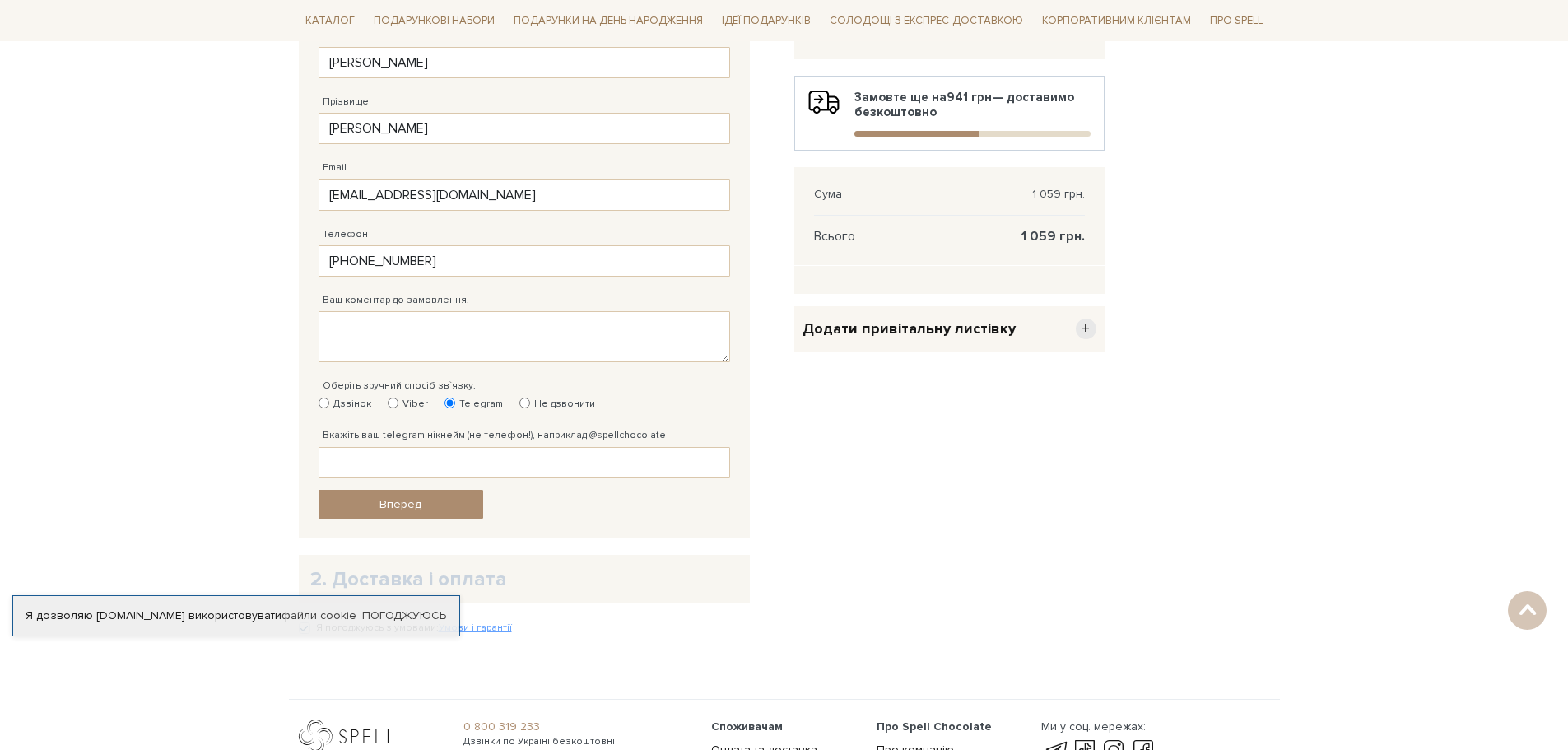
scroll to position [412, 0]
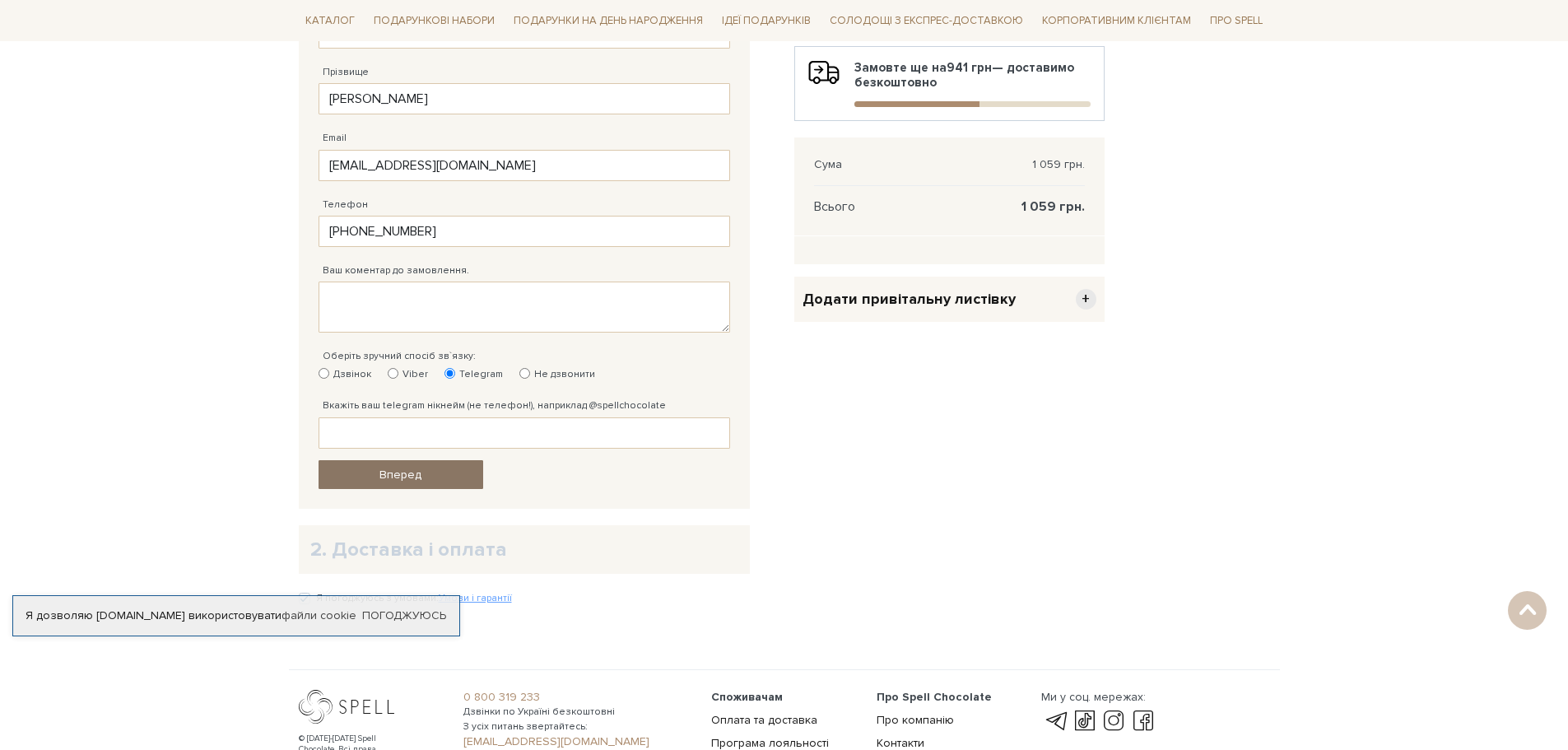
click at [397, 468] on span "Вперед" at bounding box center [401, 474] width 42 height 14
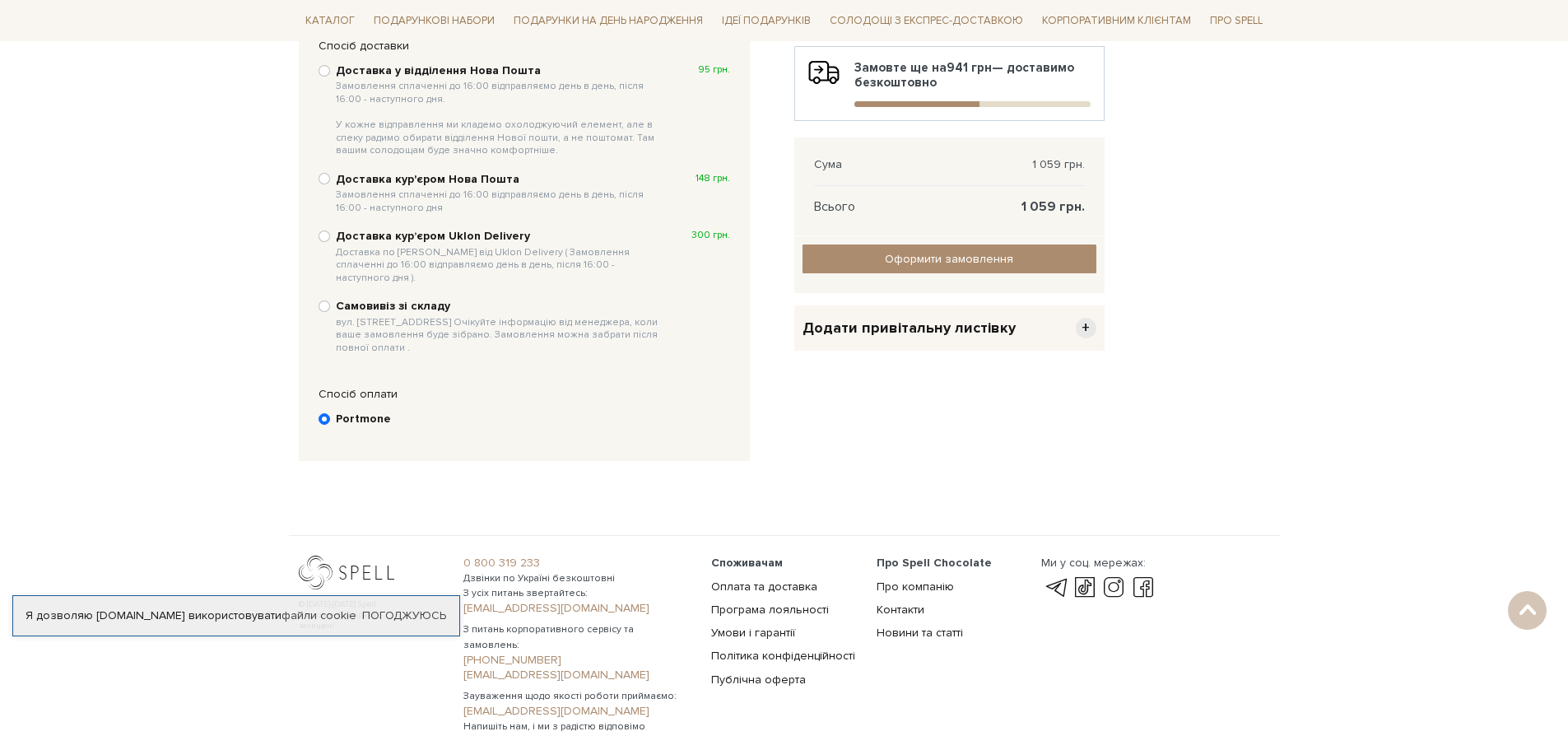
scroll to position [321, 0]
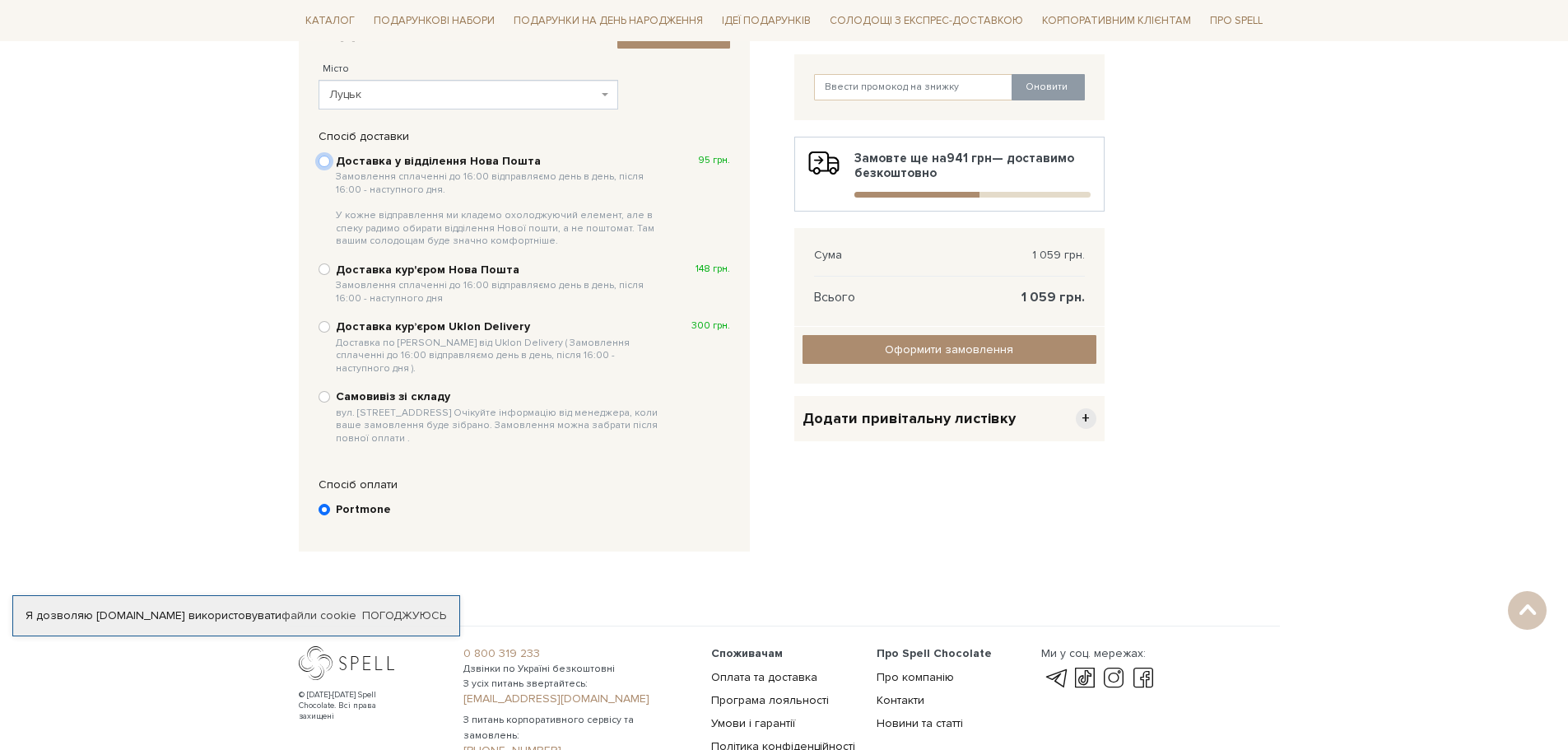
click at [327, 162] on input "Доставка у відділення Нова Пошта Замовлення сплаченні до 16:00 відправляємо ден…" at bounding box center [324, 162] width 11 height 11
radio input "true"
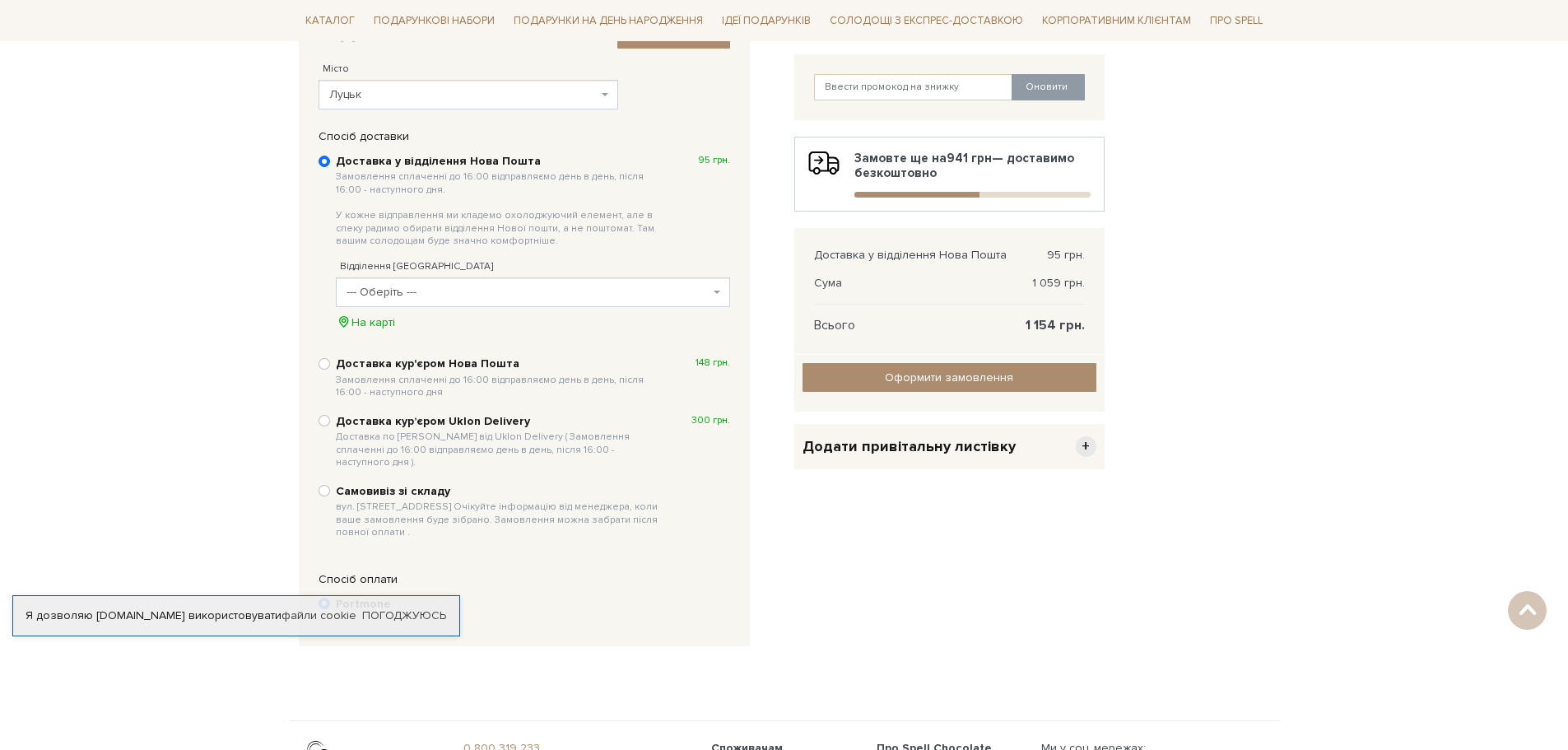
click at [389, 289] on span "--- Оберіть ---" at bounding box center [528, 292] width 363 height 16
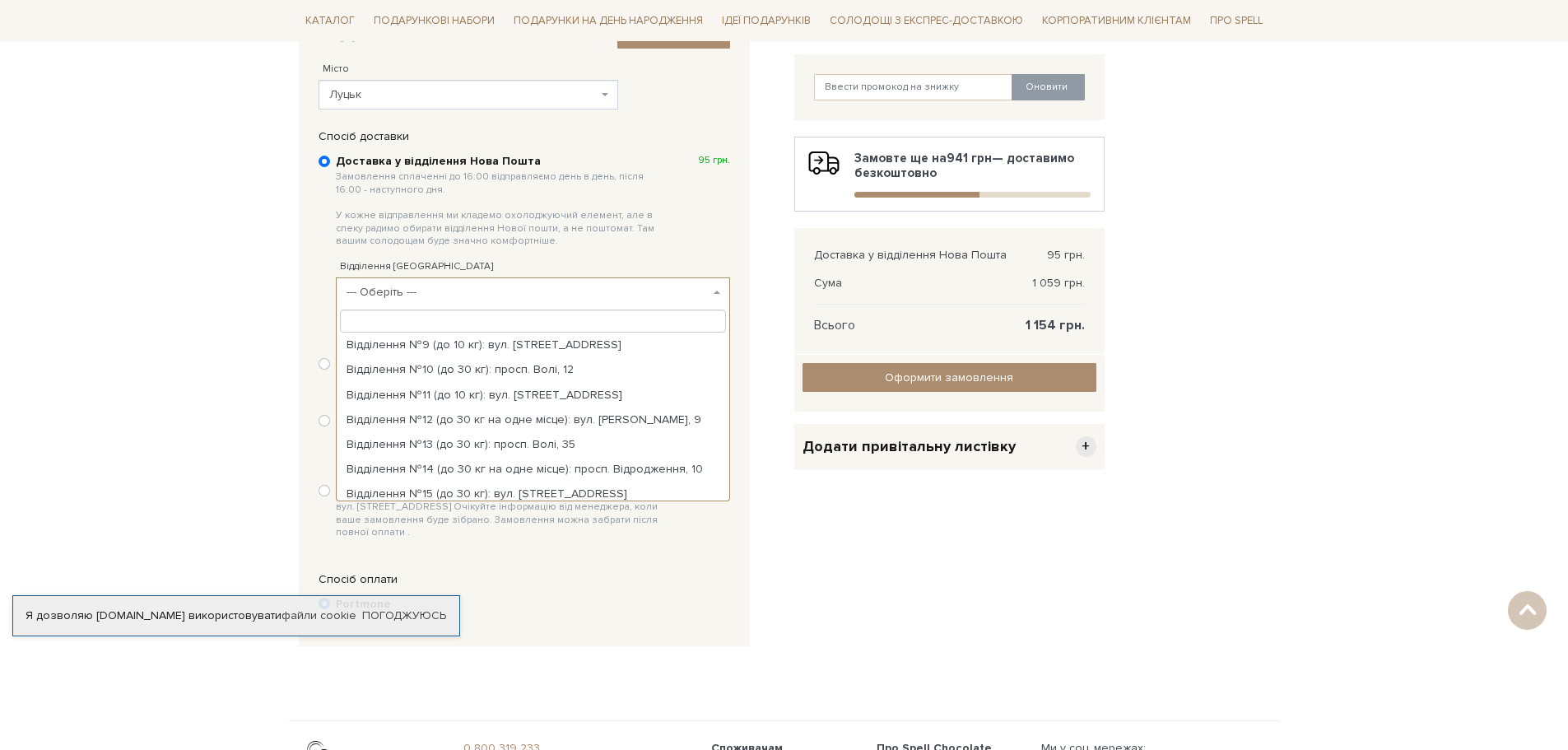
scroll to position [247, 0]
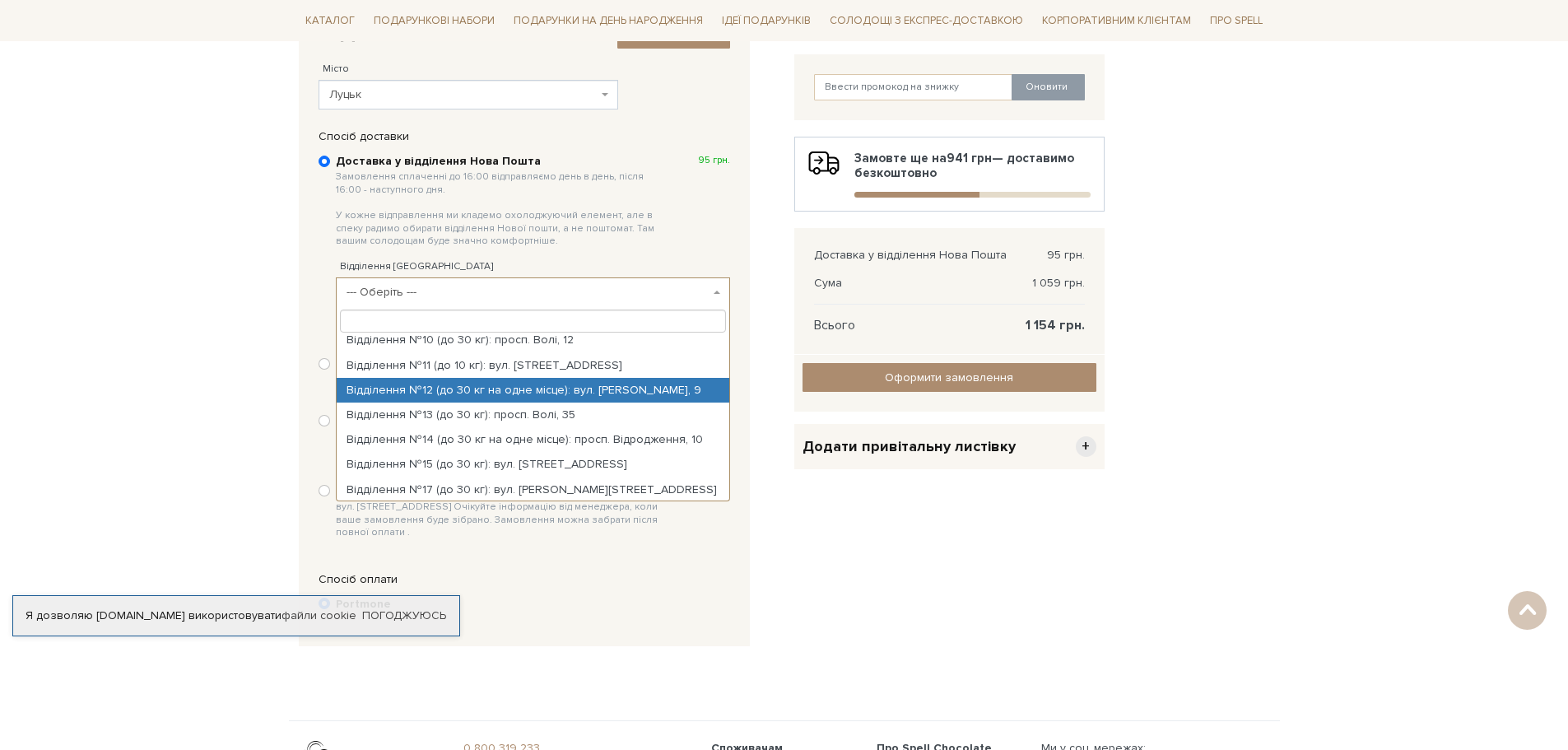
select select "Відділення №12 (до 30 кг на одне місце): вул. Шота Руставелі, 9"
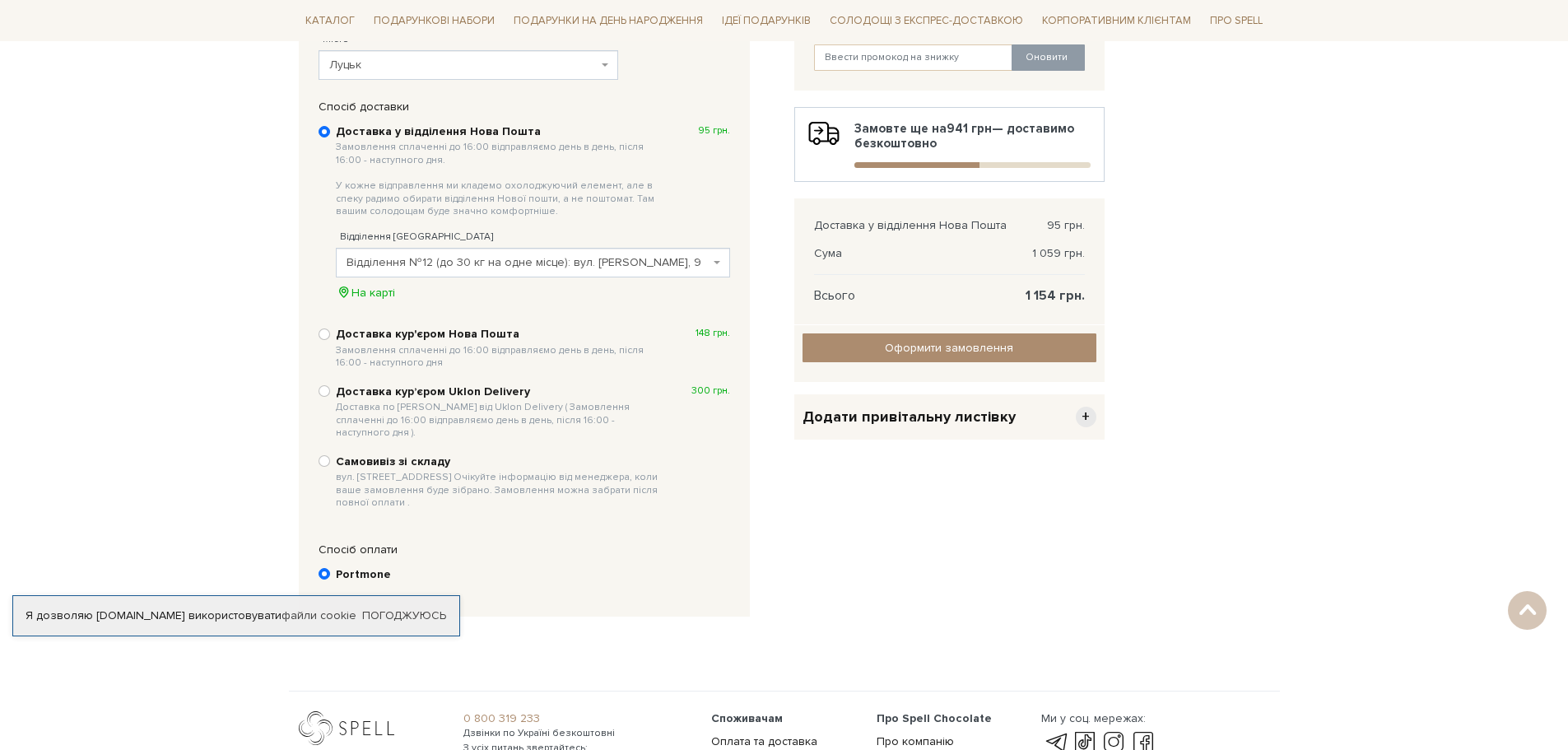
scroll to position [321, 0]
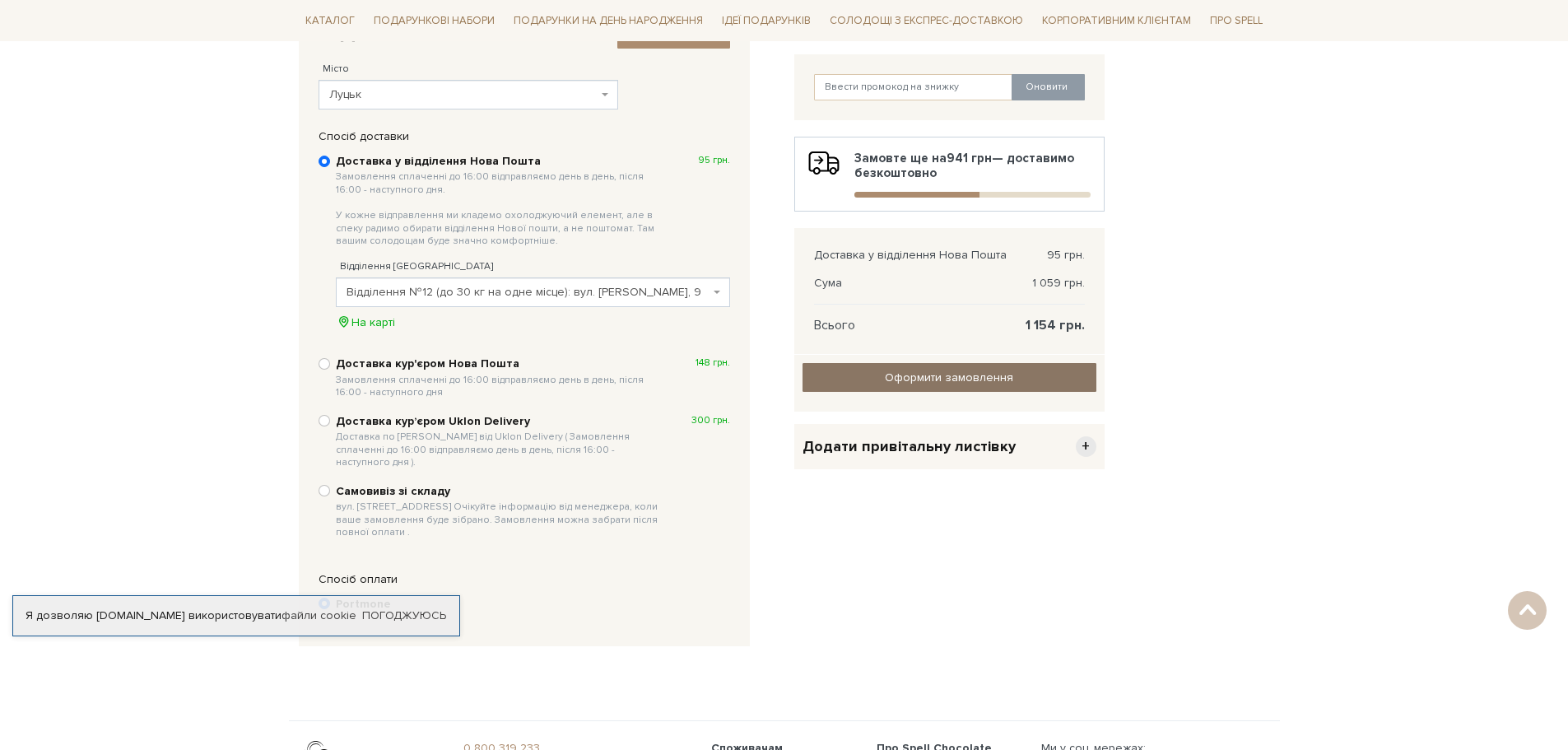
click at [889, 380] on input "Оформити замовлення" at bounding box center [948, 377] width 294 height 28
